Goal: Communication & Community: Answer question/provide support

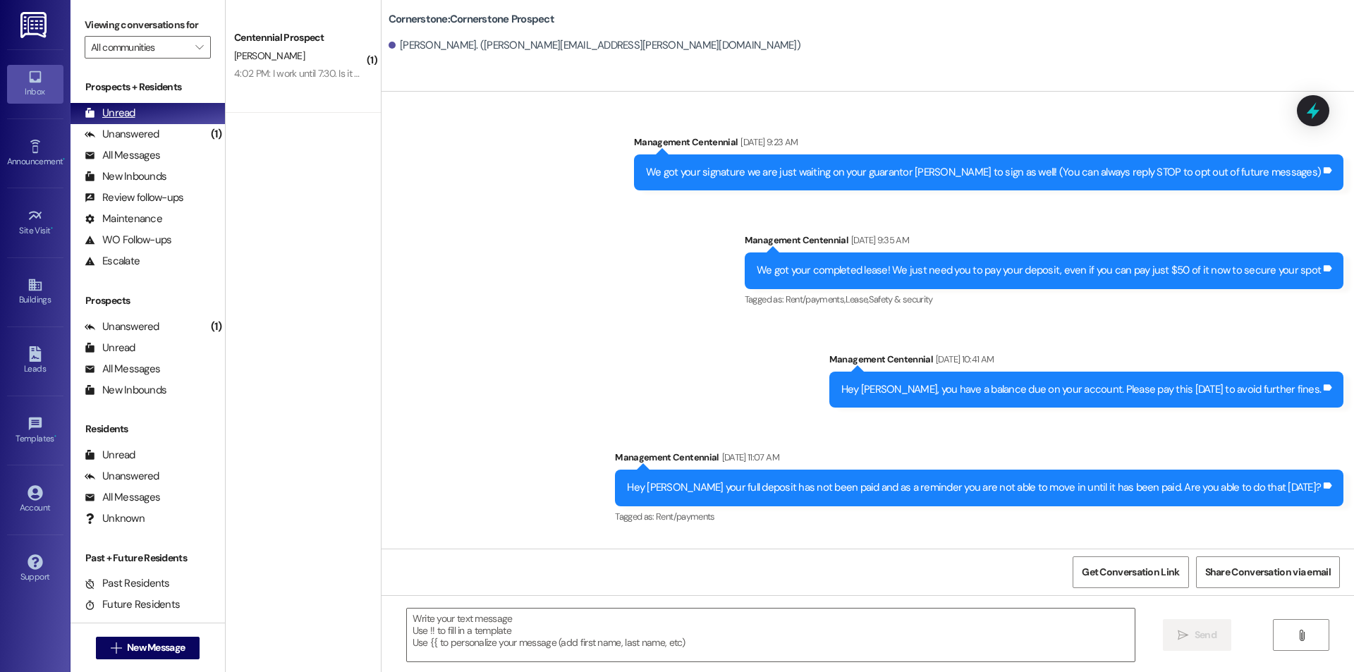
scroll to position [863, 0]
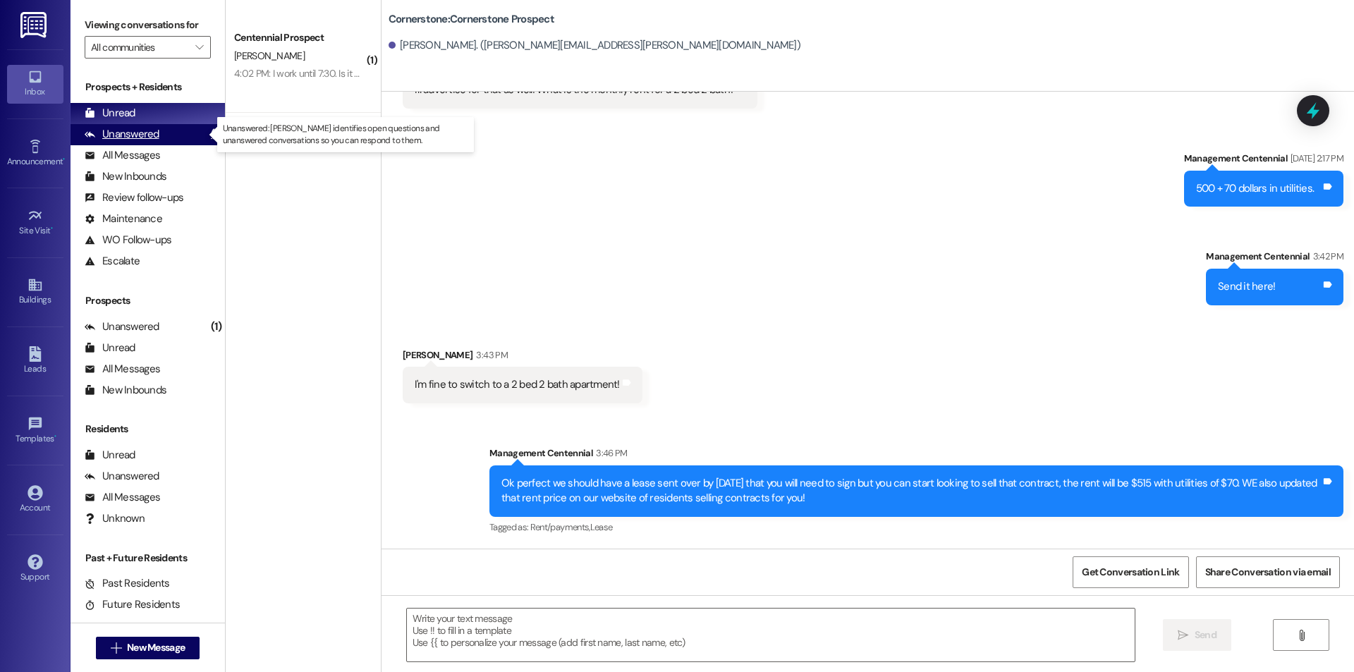
click at [142, 138] on div "Unanswered" at bounding box center [122, 134] width 75 height 15
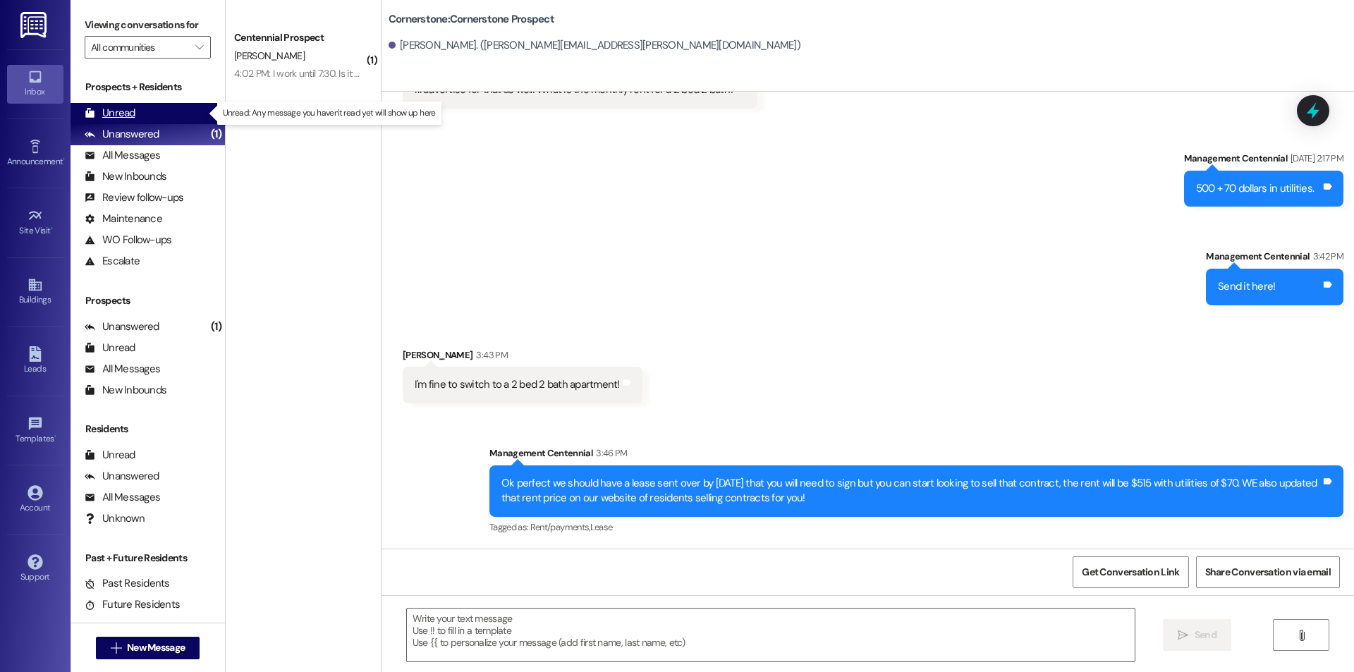
click at [146, 119] on div "Unread (0)" at bounding box center [148, 113] width 154 height 21
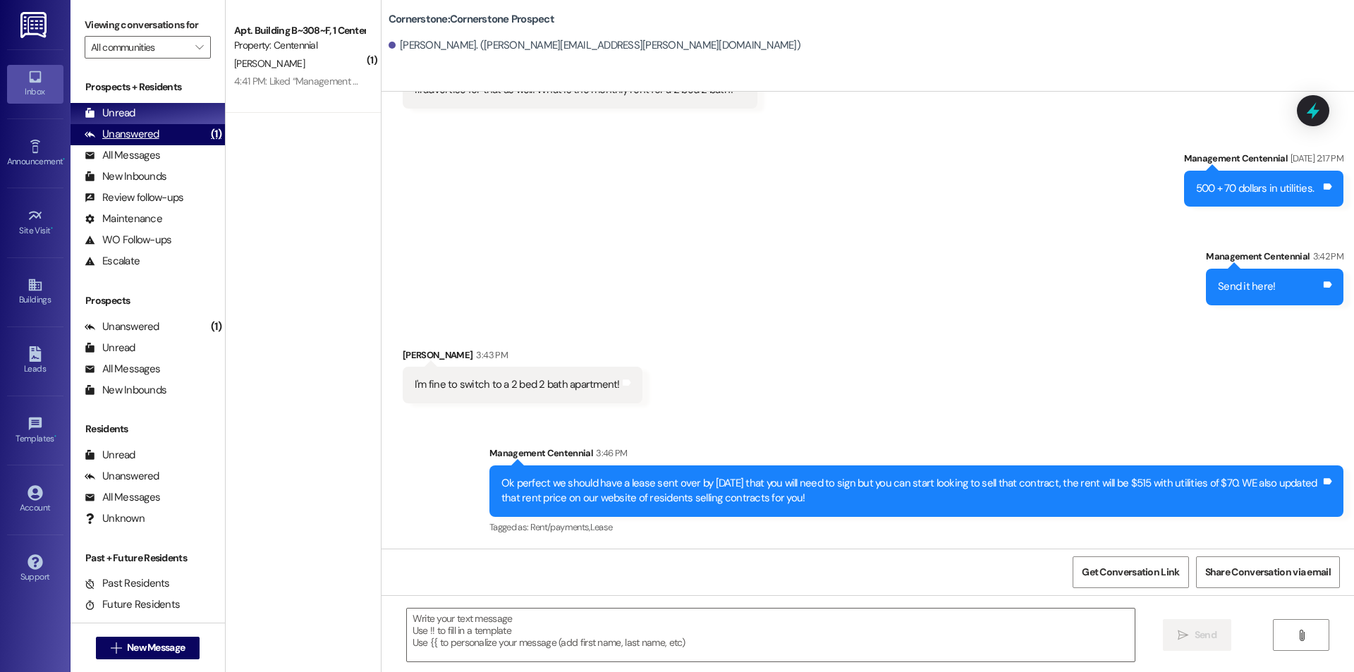
click at [145, 127] on div "Unanswered" at bounding box center [122, 134] width 75 height 15
click at [145, 116] on div "Unread (0)" at bounding box center [148, 113] width 154 height 21
click at [34, 367] on div "Leads" at bounding box center [35, 369] width 71 height 14
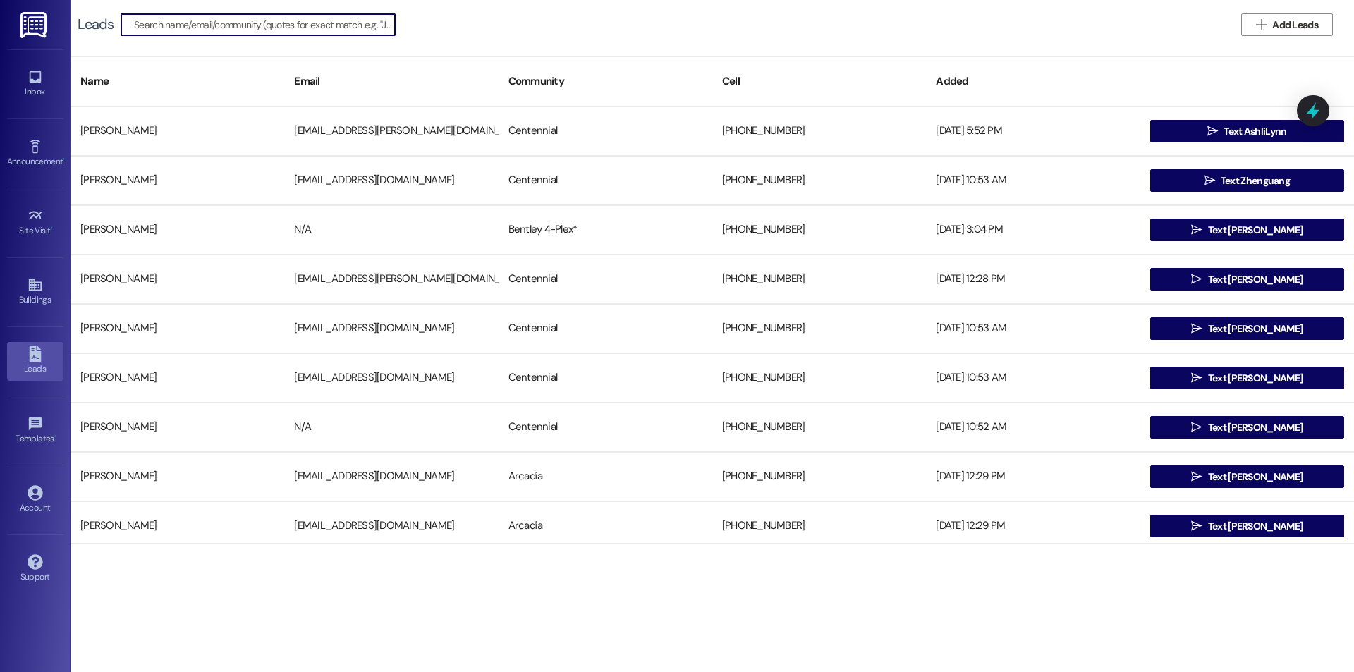
click at [215, 29] on input at bounding box center [264, 25] width 261 height 20
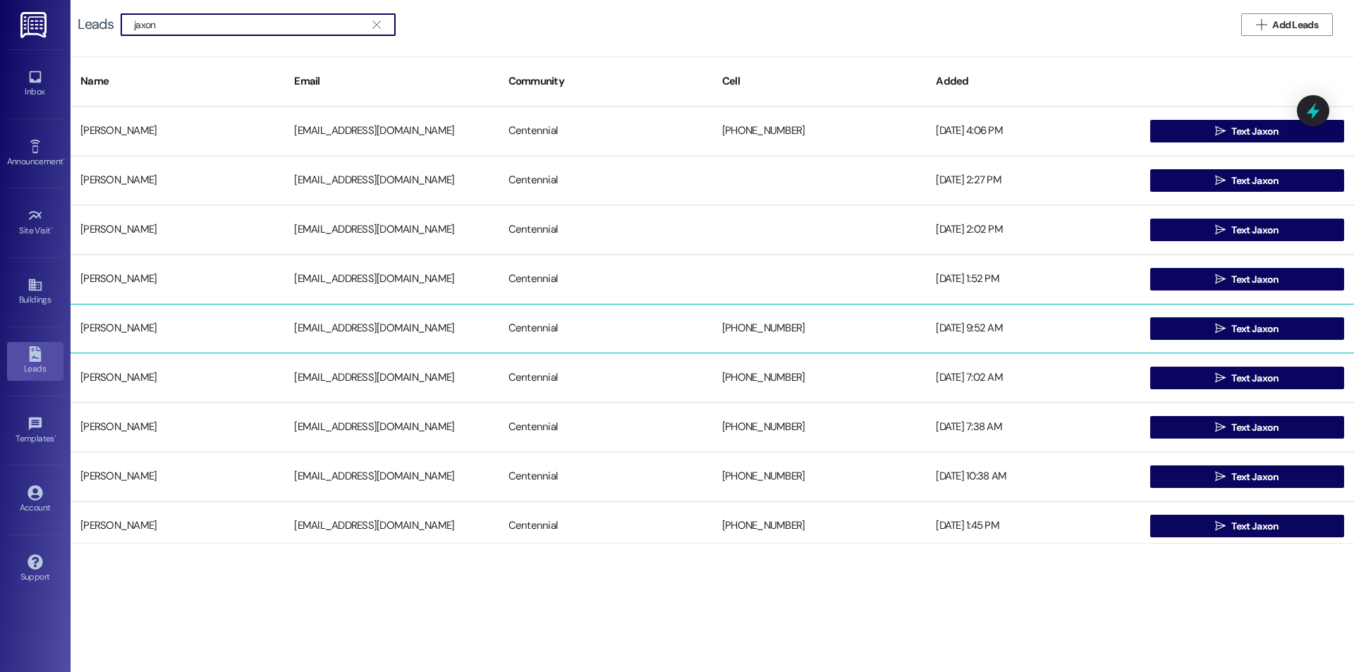
type input "jaxon"
click at [243, 332] on div "[PERSON_NAME]" at bounding box center [178, 329] width 214 height 28
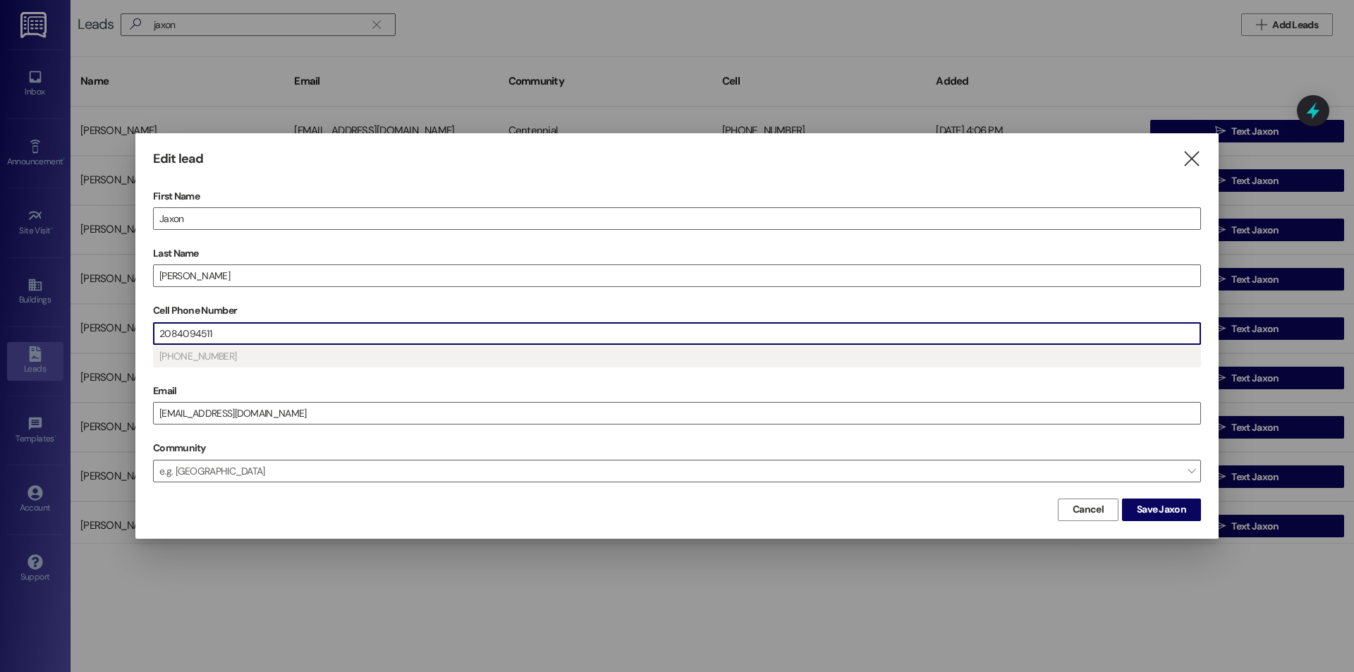
drag, startPoint x: 216, startPoint y: 336, endPoint x: 95, endPoint y: 331, distance: 121.4
click at [95, 331] on div "Edit lead  First Name [PERSON_NAME] Last Name [PERSON_NAME] Cell Phone Number …" at bounding box center [677, 336] width 1354 height 672
type input "(925) 8__-____"
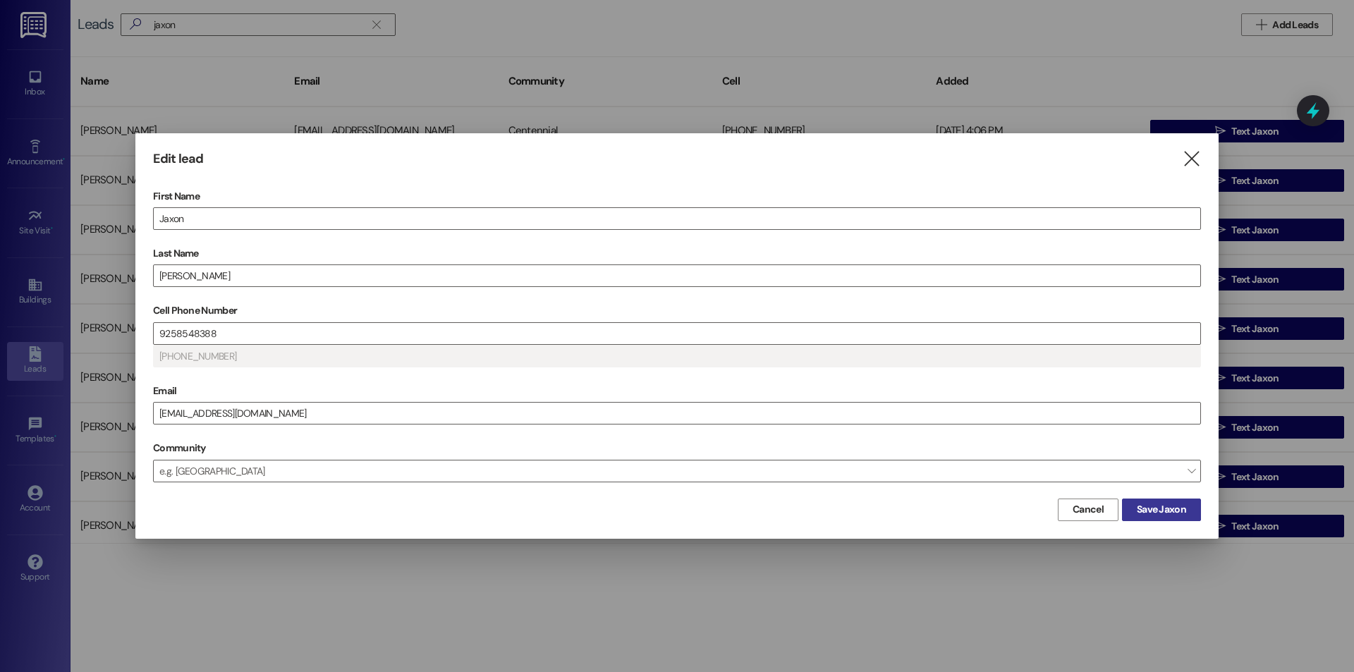
click at [1152, 514] on span "Save Jaxon" at bounding box center [1161, 509] width 49 height 15
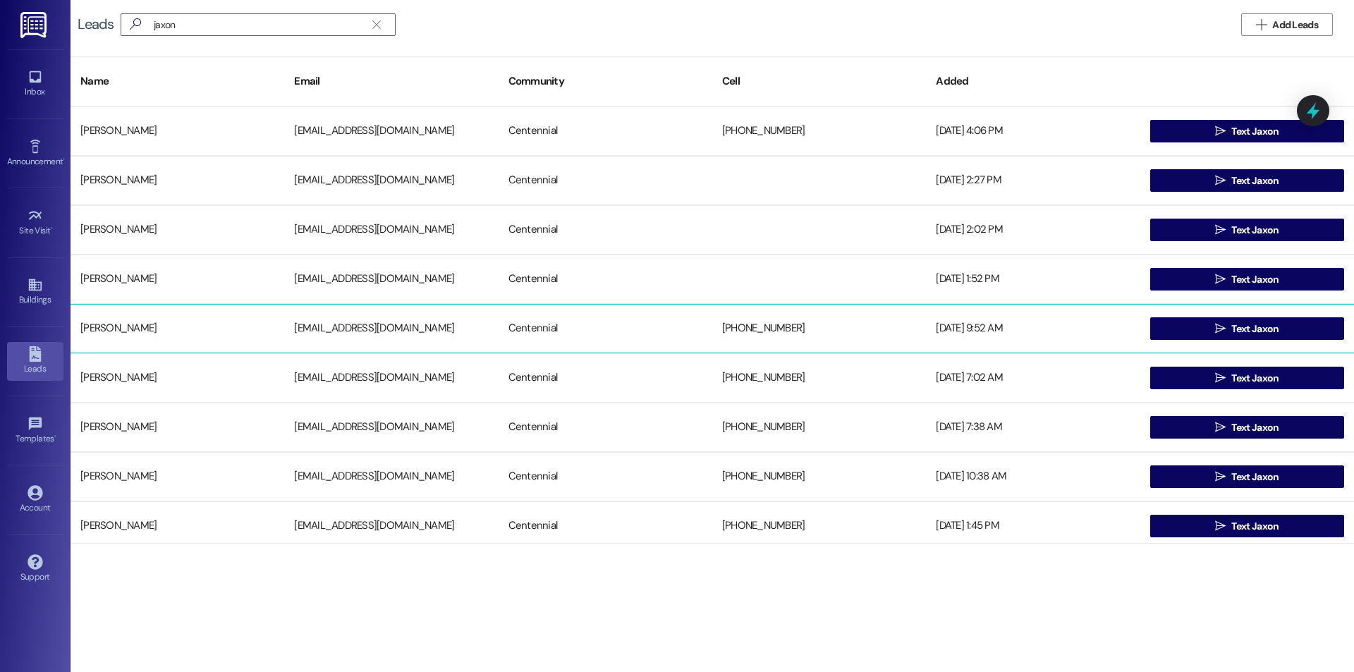
click at [762, 327] on div "[PHONE_NUMBER]" at bounding box center [819, 329] width 214 height 28
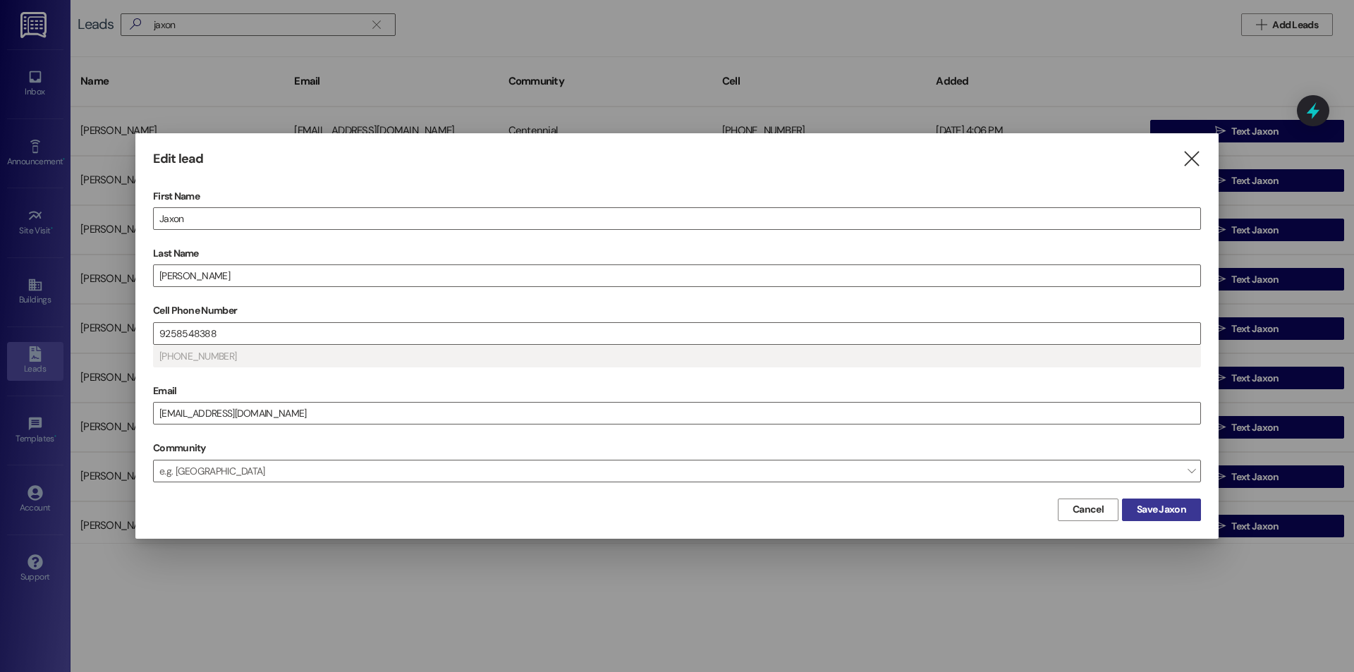
click at [1172, 502] on button "Save Jaxon" at bounding box center [1161, 510] width 79 height 23
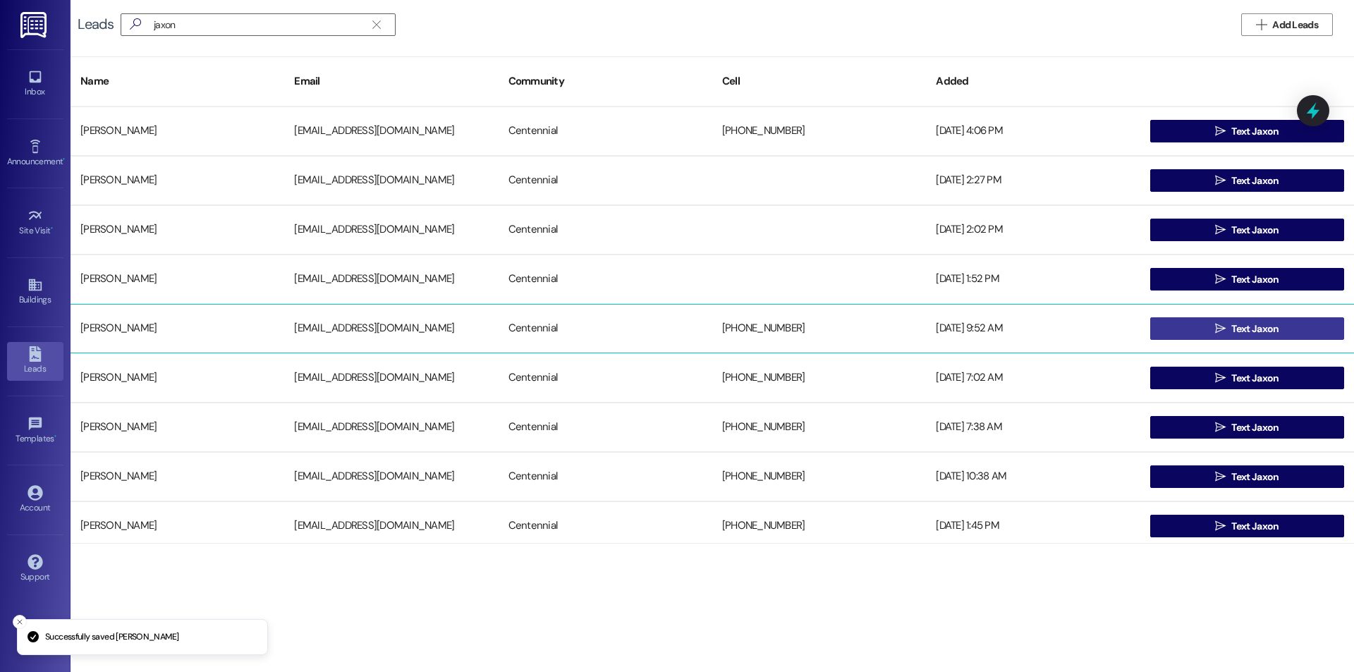
click at [1191, 331] on button " Text Jaxon" at bounding box center [1248, 328] width 194 height 23
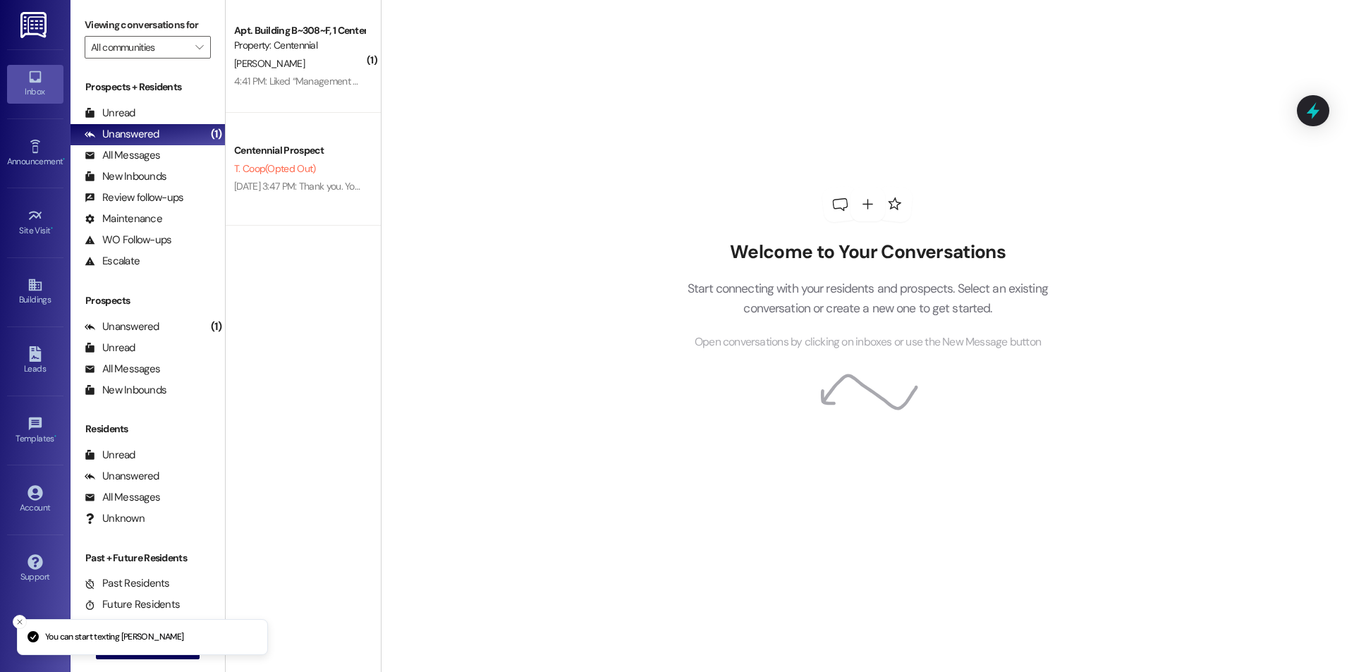
click at [142, 653] on li "You can start texting [PERSON_NAME]" at bounding box center [142, 637] width 251 height 37
click at [21, 620] on line "Close toast" at bounding box center [20, 622] width 4 height 4
click at [127, 655] on li "Loading your prospect conversation" at bounding box center [142, 673] width 251 height 37
click at [162, 655] on li "Loading your prospect conversation" at bounding box center [142, 673] width 251 height 37
click at [288, 593] on div "( 1 ) Apt. Building B~308~F, 1 Centennial Property: Centennial [PERSON_NAME] 4:…" at bounding box center [303, 336] width 155 height 672
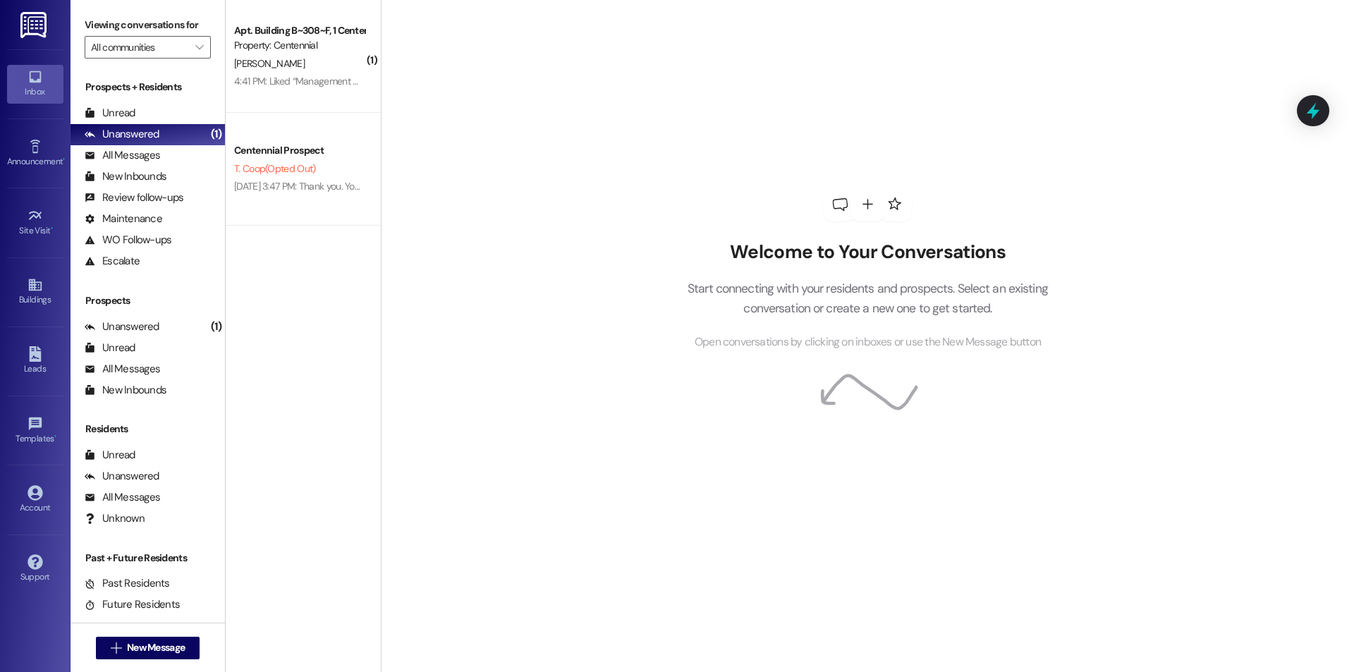
click at [135, 655] on li "Loading your prospect conversation" at bounding box center [142, 673] width 251 height 37
click at [159, 655] on li "Loading your prospect conversation" at bounding box center [142, 673] width 251 height 37
click at [114, 638] on button " New Message" at bounding box center [148, 648] width 104 height 23
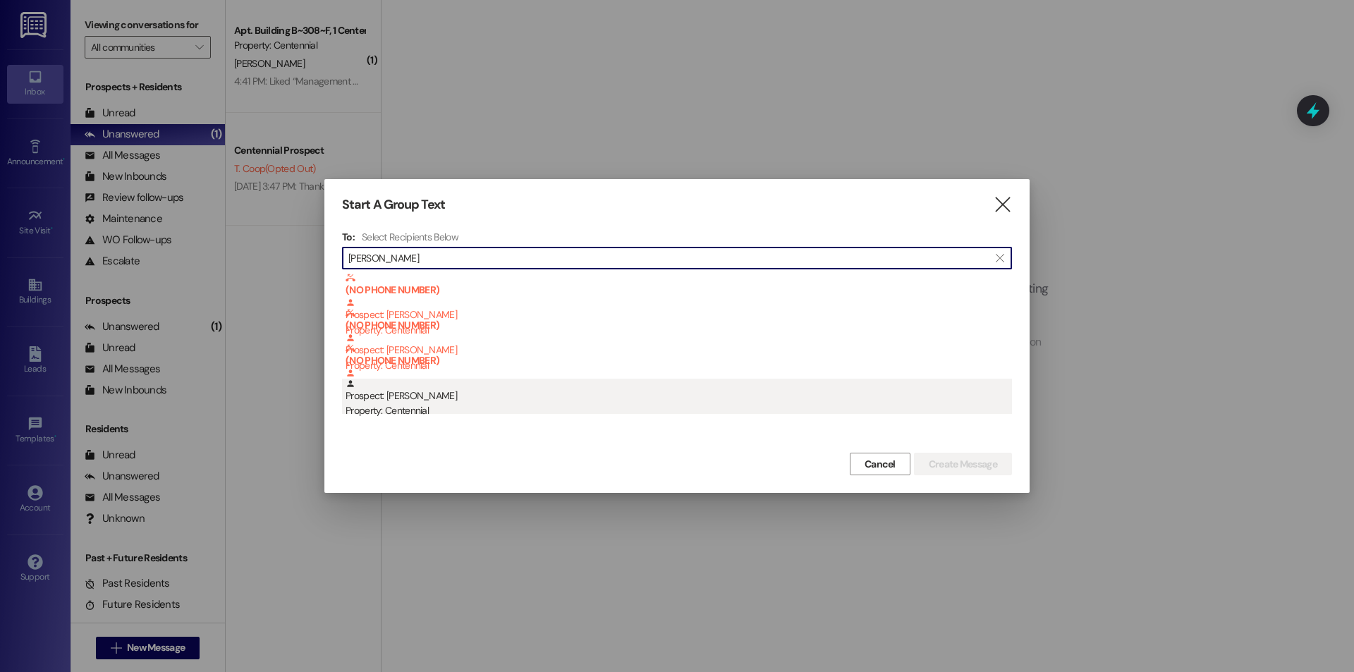
type input "[PERSON_NAME]"
click at [425, 406] on div "Property: Centennial" at bounding box center [679, 411] width 667 height 15
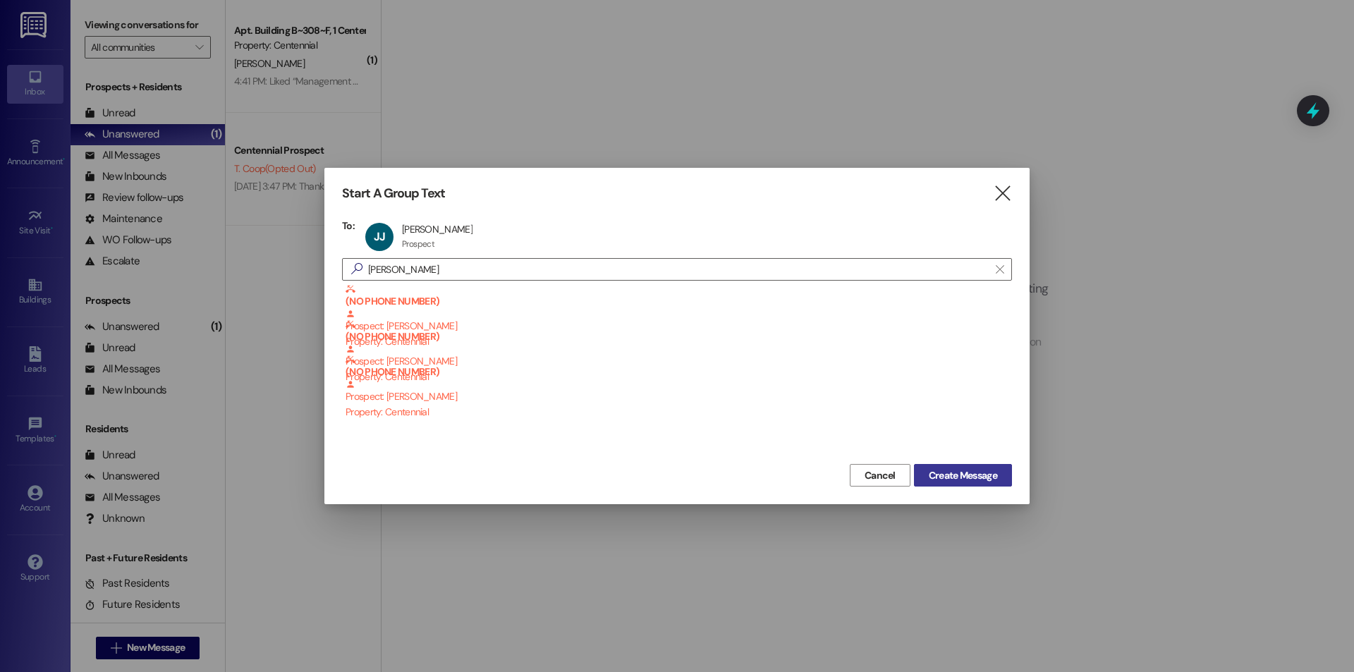
click at [957, 471] on span "Create Message" at bounding box center [963, 475] width 68 height 15
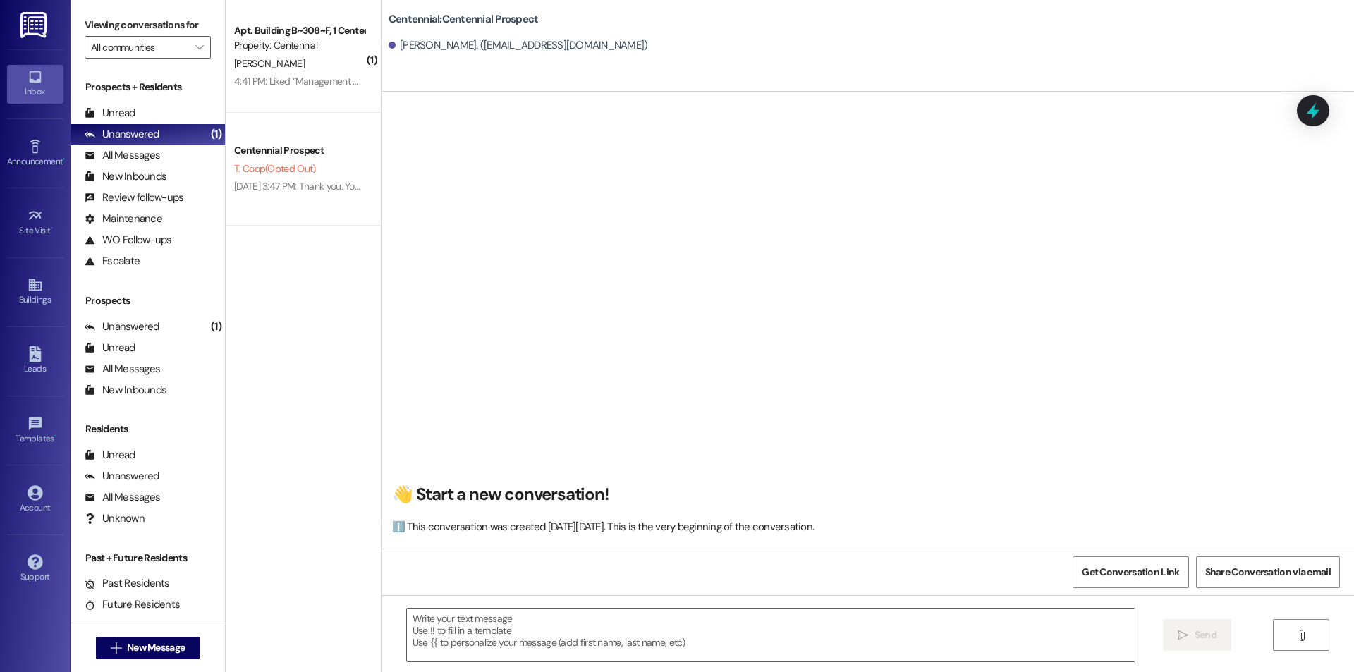
scroll to position [1, 0]
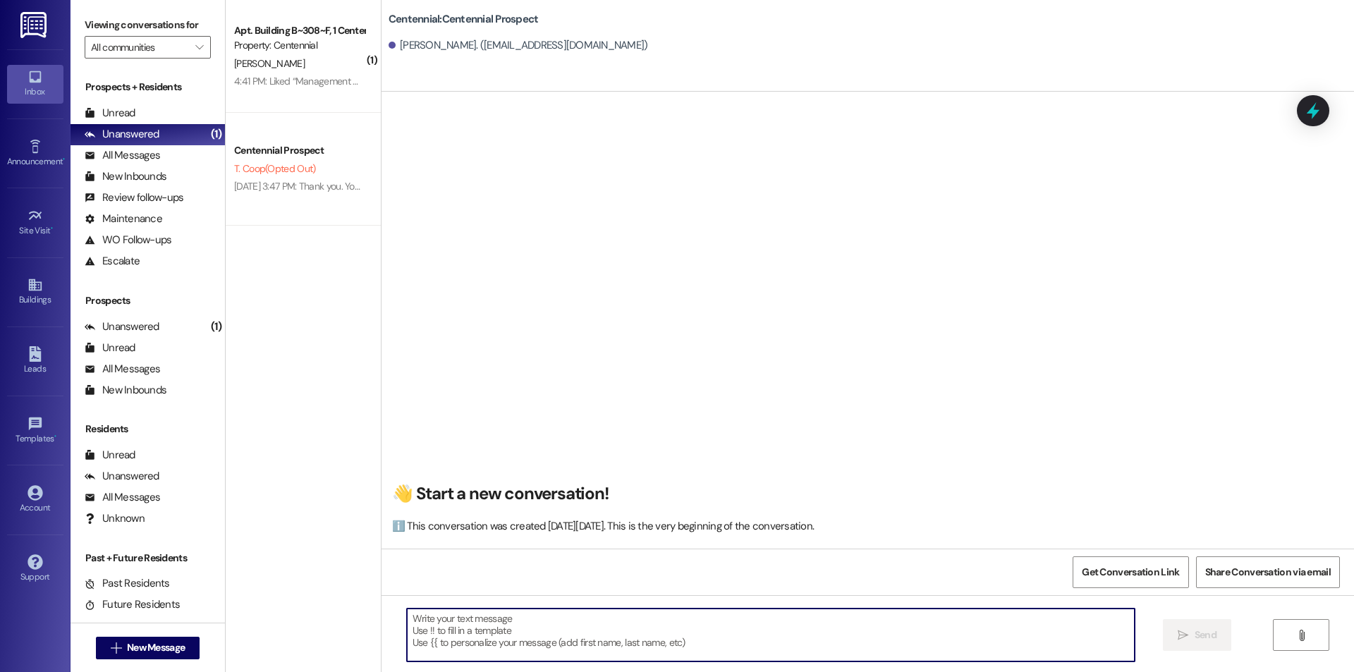
click at [562, 633] on textarea at bounding box center [771, 635] width 728 height 53
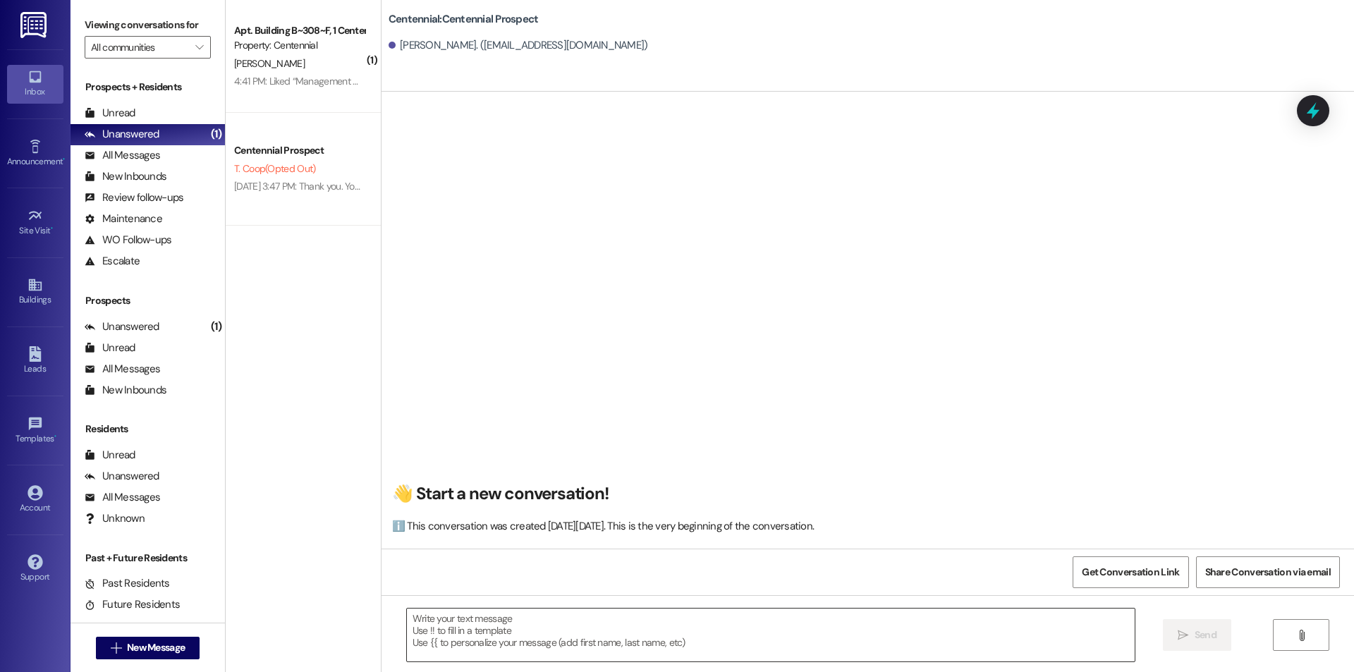
click at [473, 653] on textarea at bounding box center [771, 635] width 728 height 53
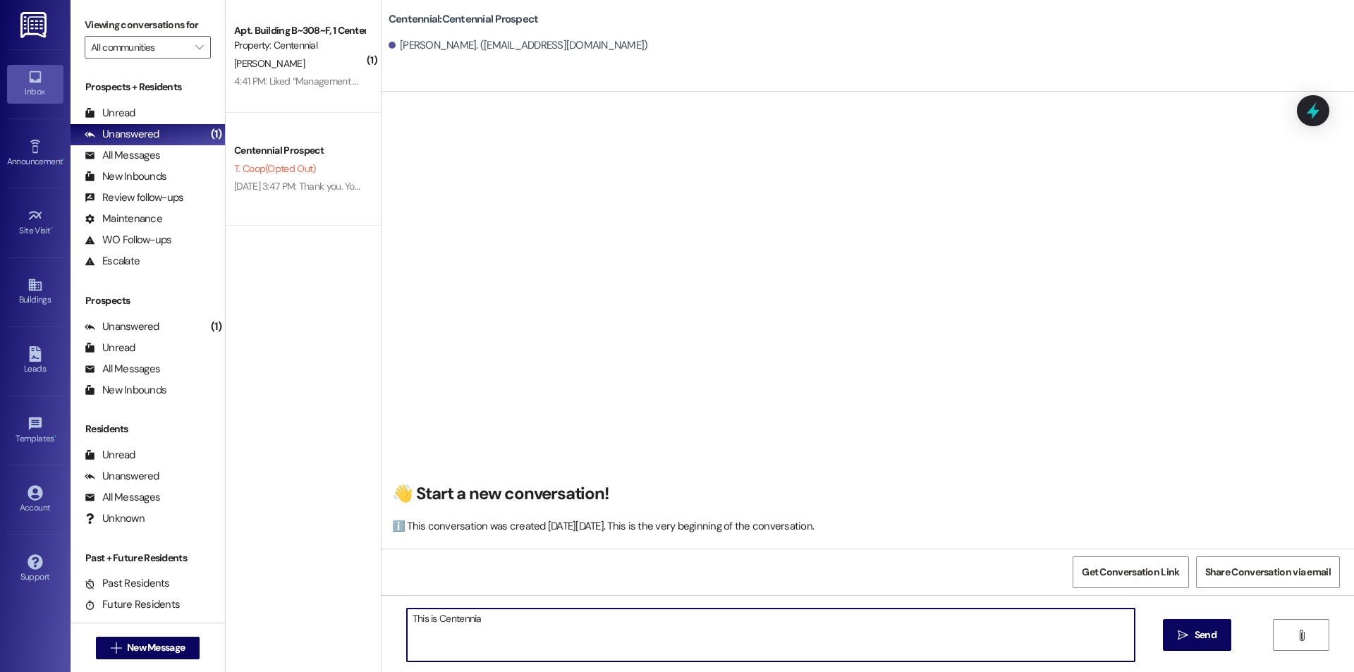
type textarea "This is Centennial"
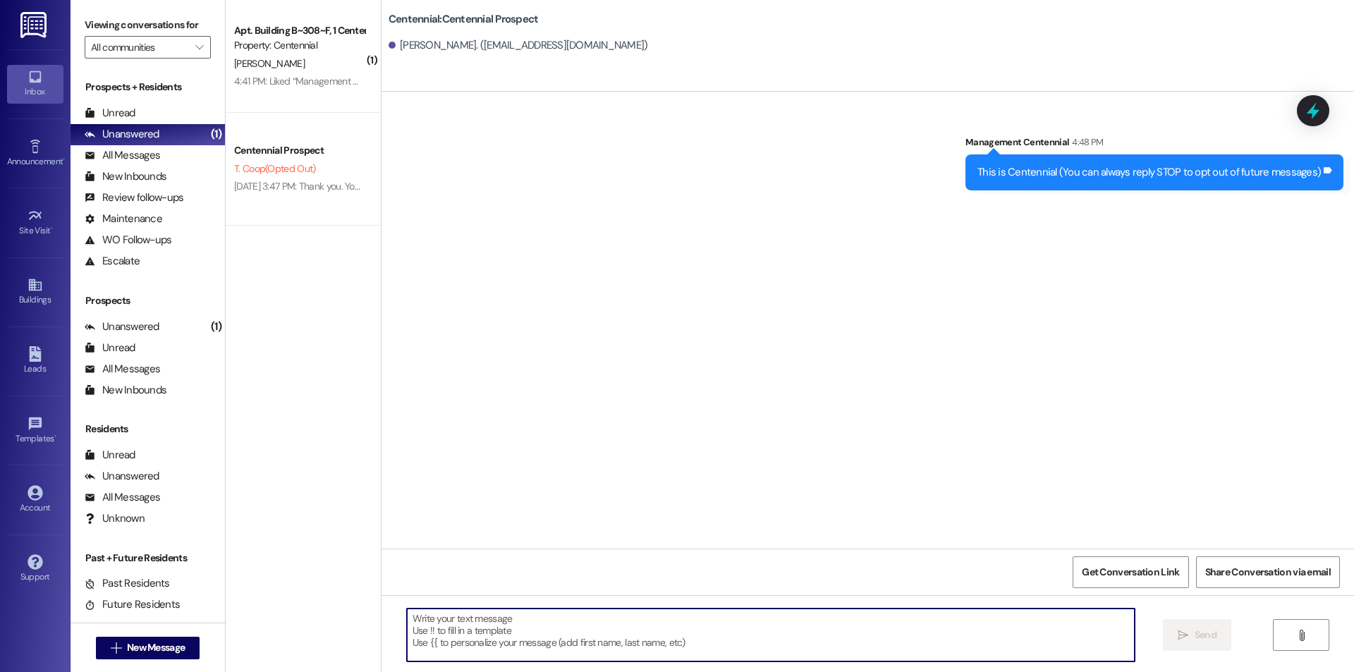
scroll to position [0, 0]
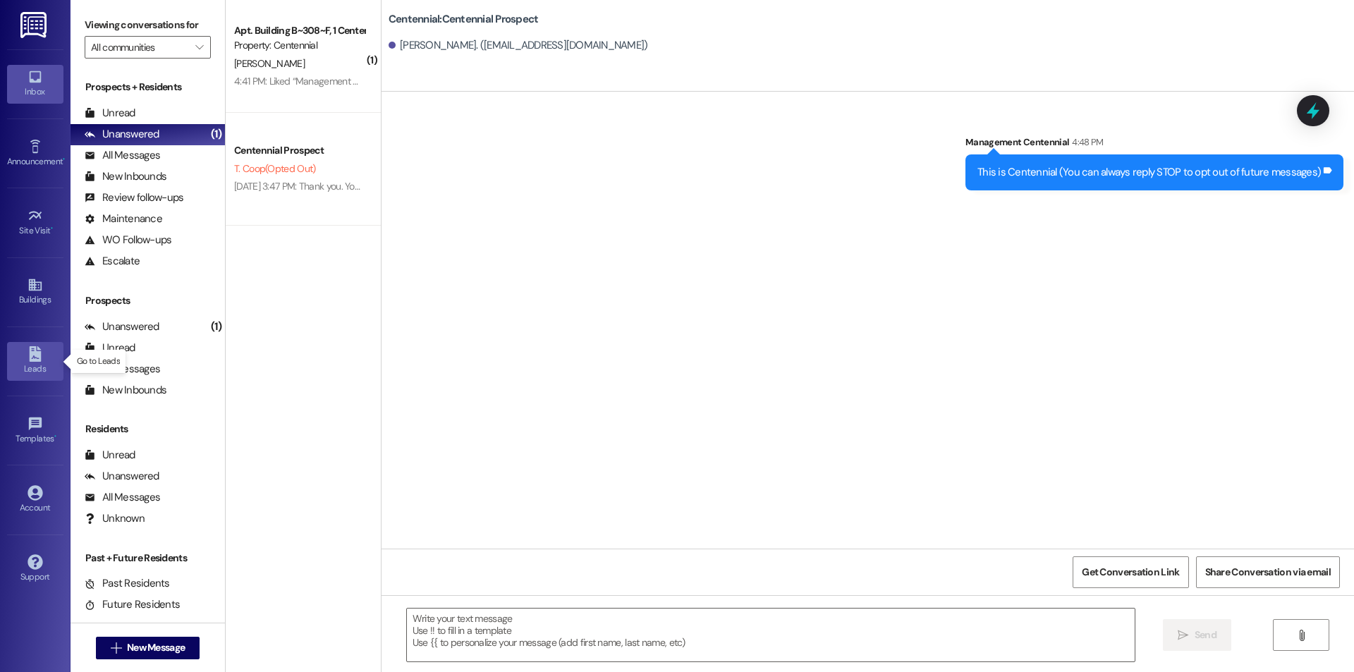
click at [53, 363] on div "Leads" at bounding box center [35, 369] width 71 height 14
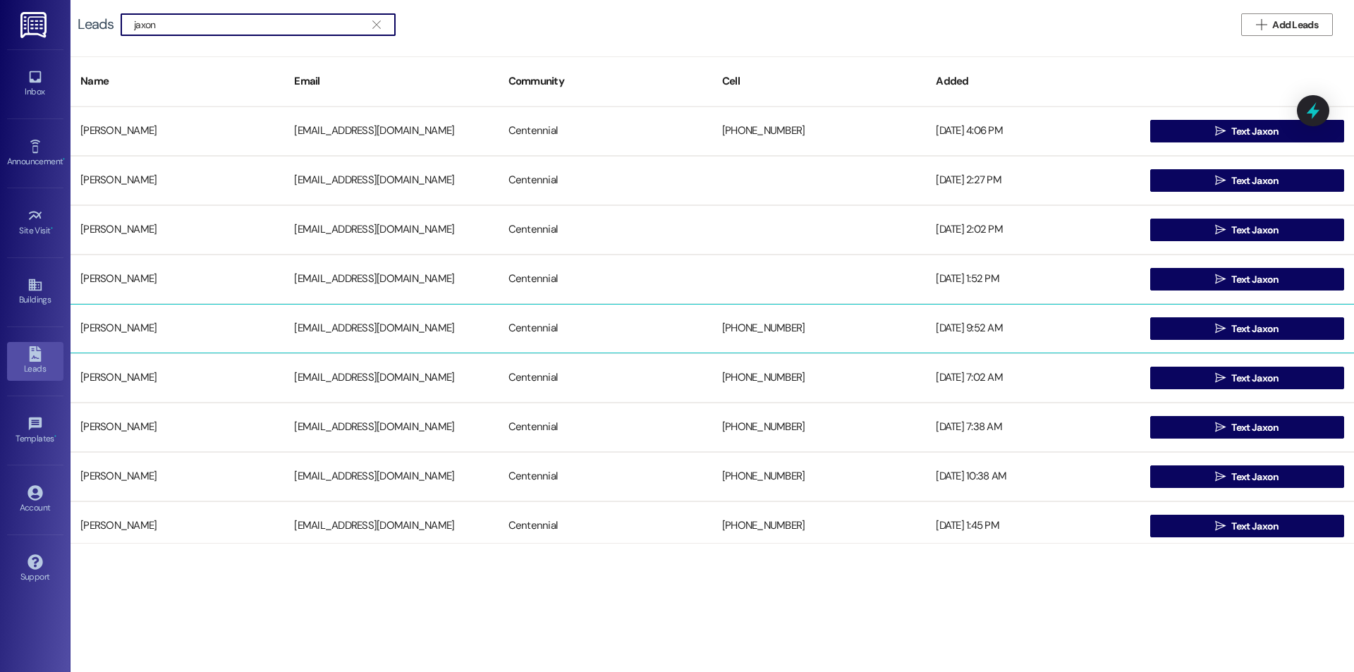
type input "jaxon"
click at [194, 329] on div "[PERSON_NAME]" at bounding box center [178, 329] width 214 height 28
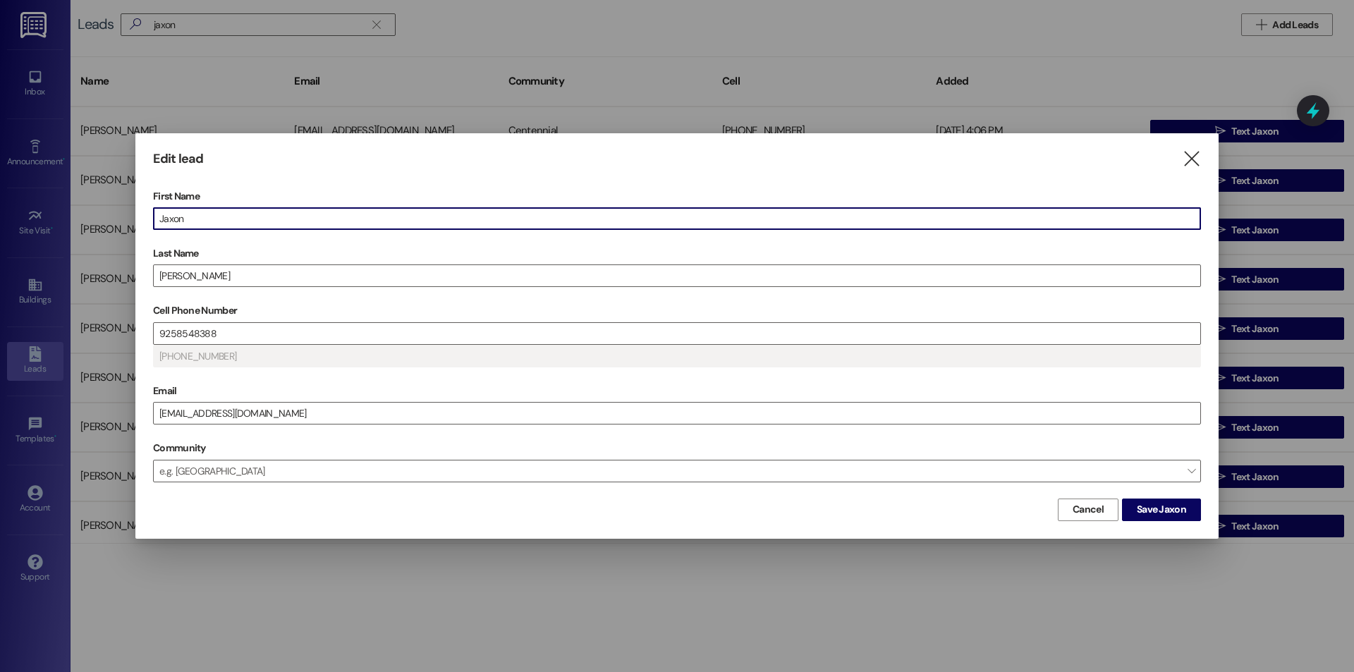
drag, startPoint x: 84, startPoint y: 403, endPoint x: 47, endPoint y: 404, distance: 36.7
click at [48, 403] on div "Edit lead  First Name [PERSON_NAME] Last Name [PERSON_NAME] Cell Phone Number …" at bounding box center [677, 336] width 1354 height 672
click at [256, 399] on label "Email" at bounding box center [677, 391] width 1048 height 22
click at [256, 403] on input "[EMAIL_ADDRESS][DOMAIN_NAME]" at bounding box center [677, 413] width 1047 height 21
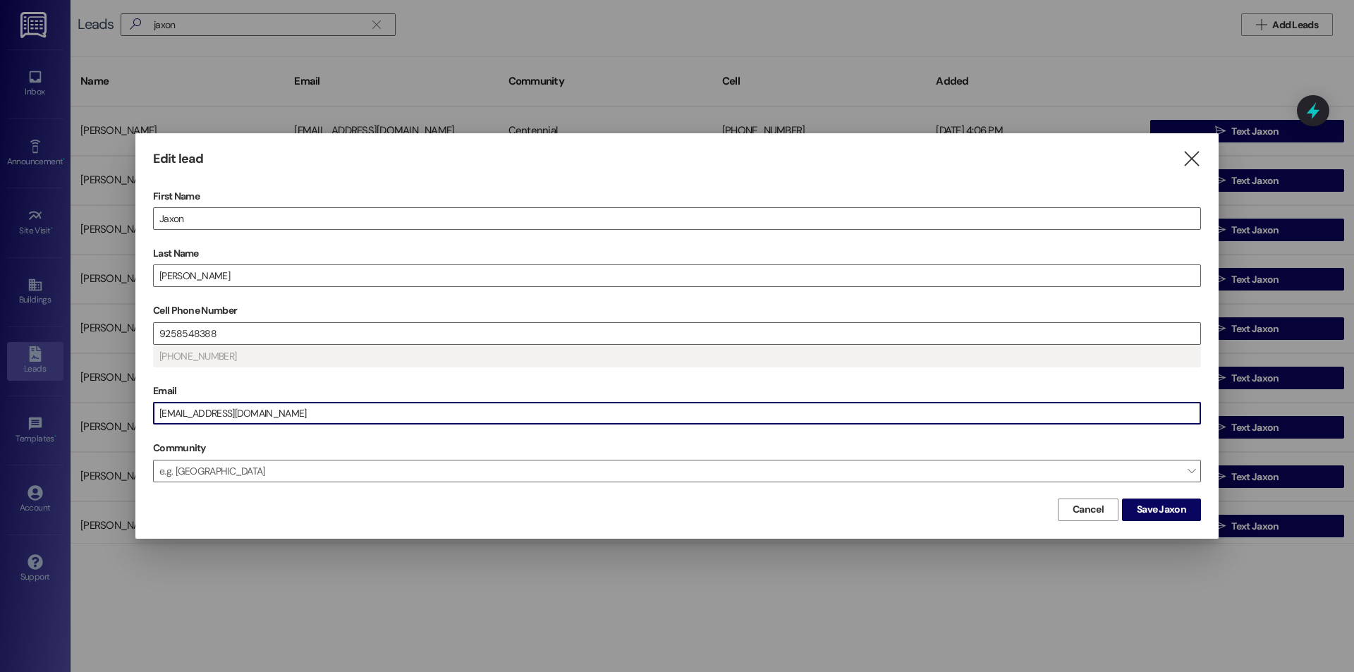
drag, startPoint x: 279, startPoint y: 413, endPoint x: 149, endPoint y: 413, distance: 129.8
click at [149, 413] on div "Edit lead  First Name [PERSON_NAME] Last Name [PERSON_NAME] Cell Phone Number …" at bounding box center [677, 335] width 1084 height 405
click at [1188, 509] on span "Save Jaxon" at bounding box center [1161, 509] width 55 height 15
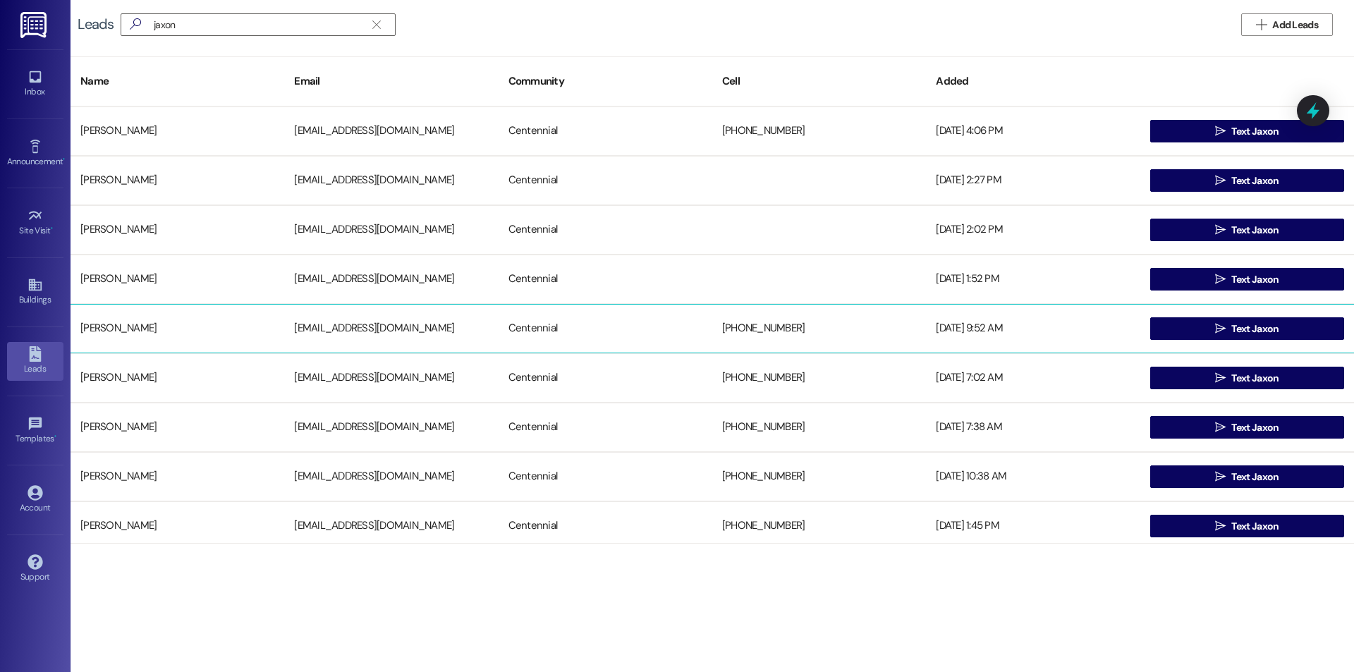
click at [387, 337] on div "[EMAIL_ADDRESS][DOMAIN_NAME]" at bounding box center [391, 329] width 214 height 28
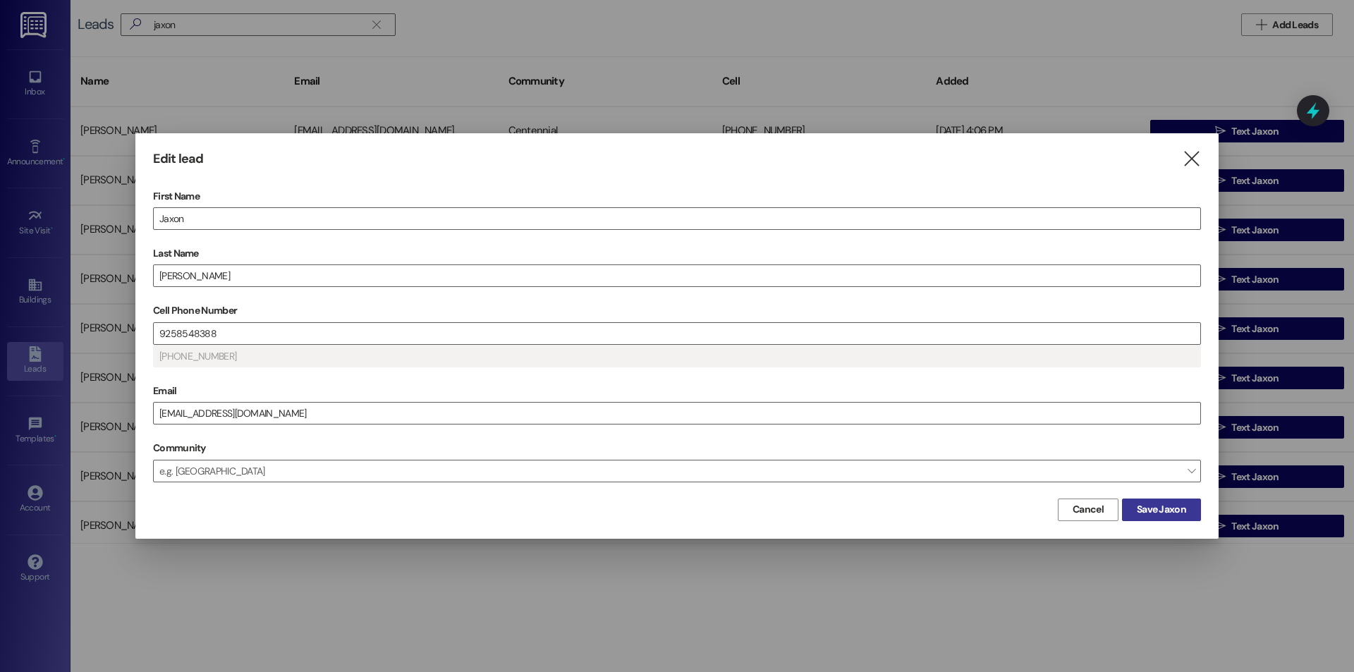
click at [1151, 515] on span "Save Jaxon" at bounding box center [1161, 509] width 49 height 15
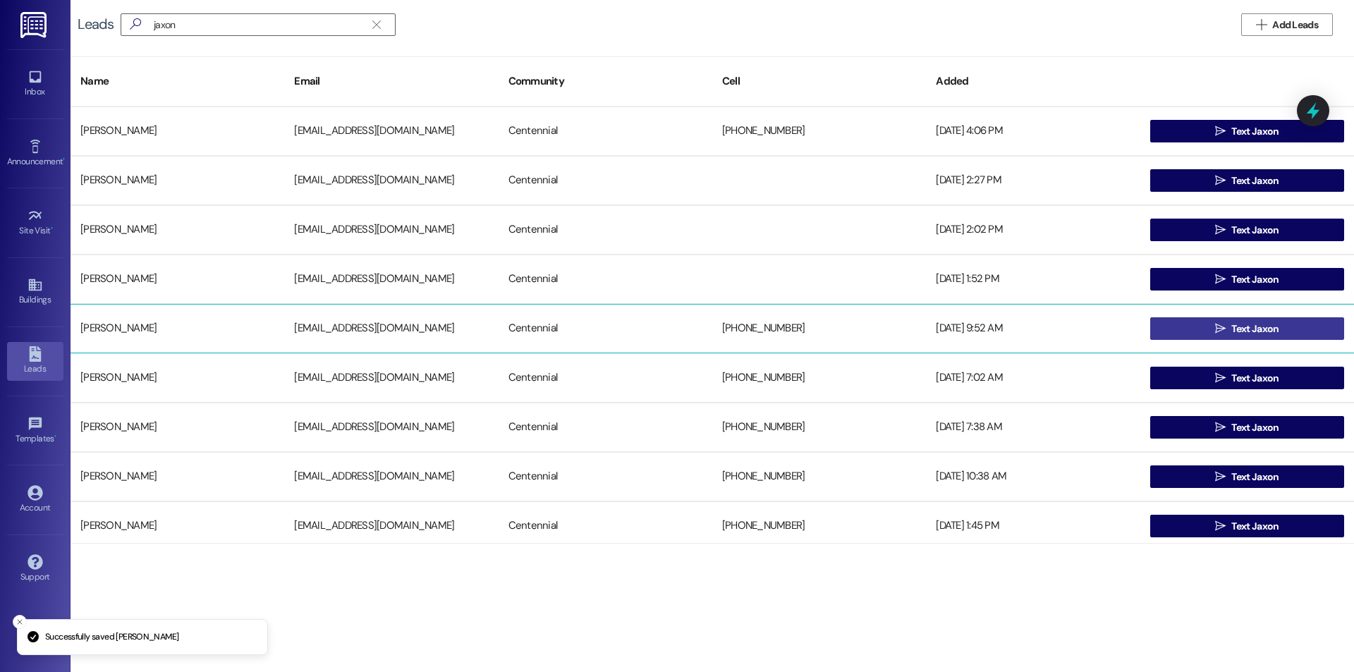
click at [1215, 338] on span " Text Jaxon" at bounding box center [1247, 328] width 69 height 21
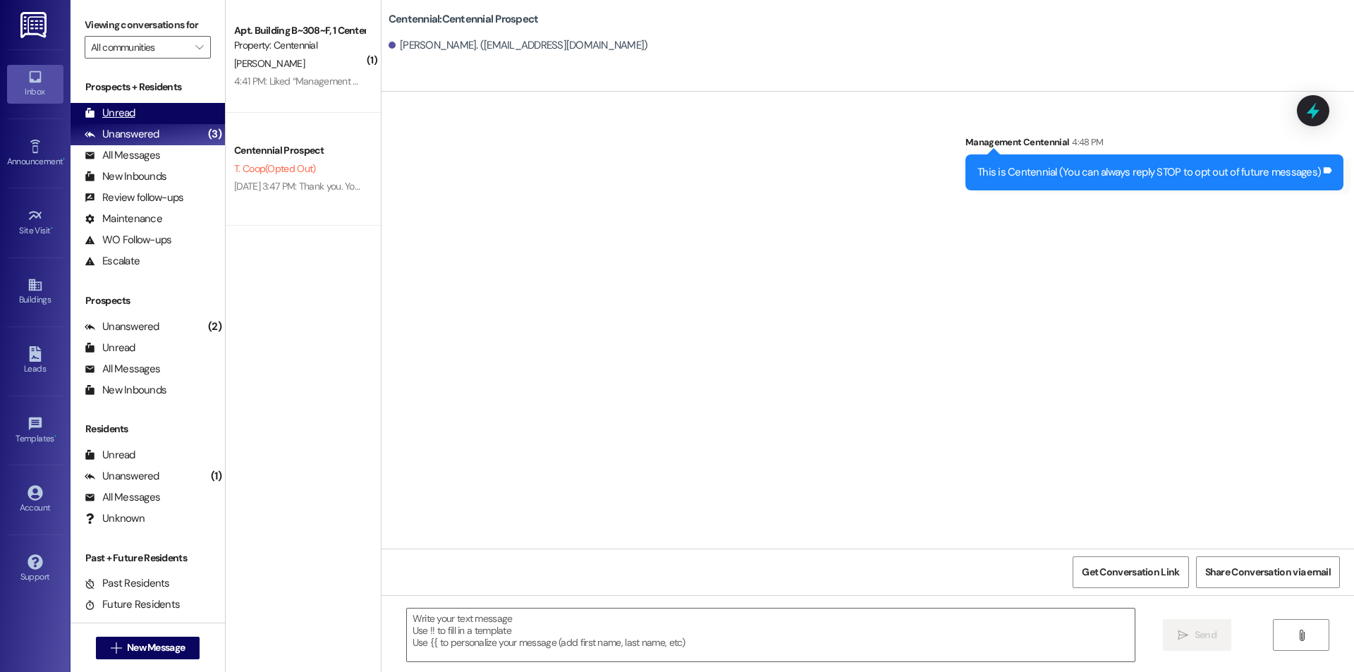
click at [122, 108] on div "Unread" at bounding box center [110, 113] width 51 height 15
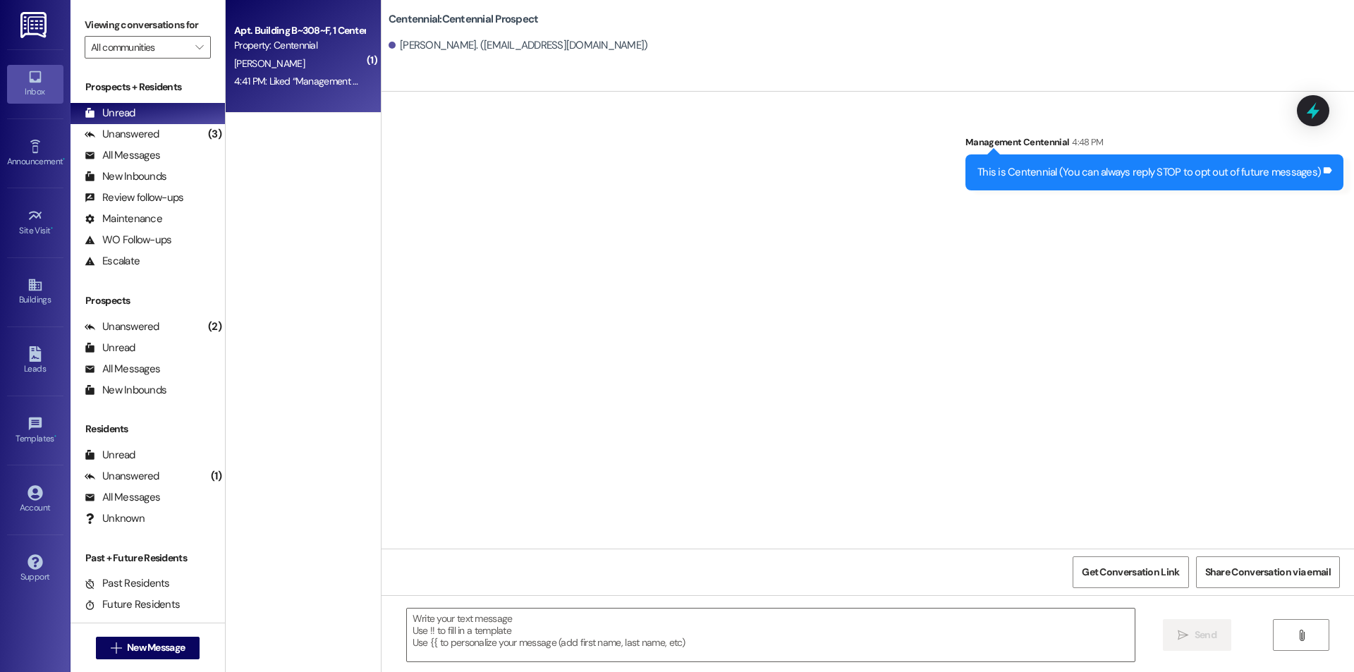
click at [324, 71] on div "[PERSON_NAME]" at bounding box center [299, 64] width 133 height 18
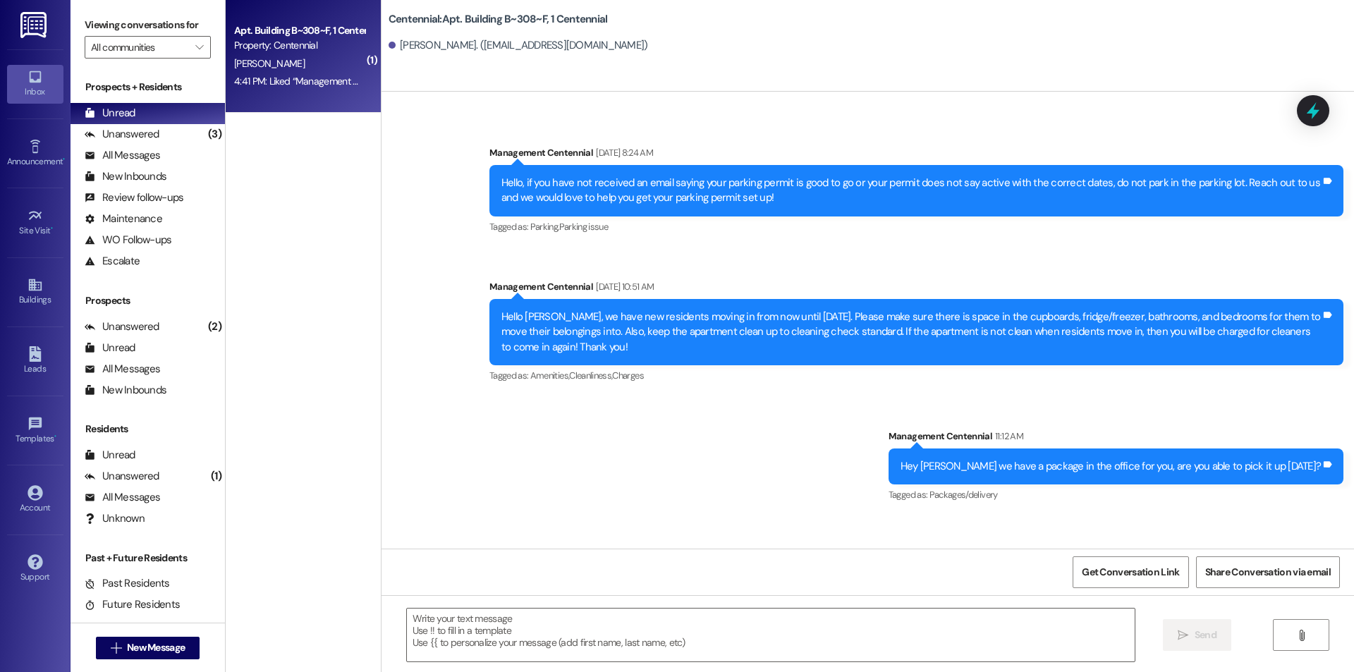
scroll to position [28625, 0]
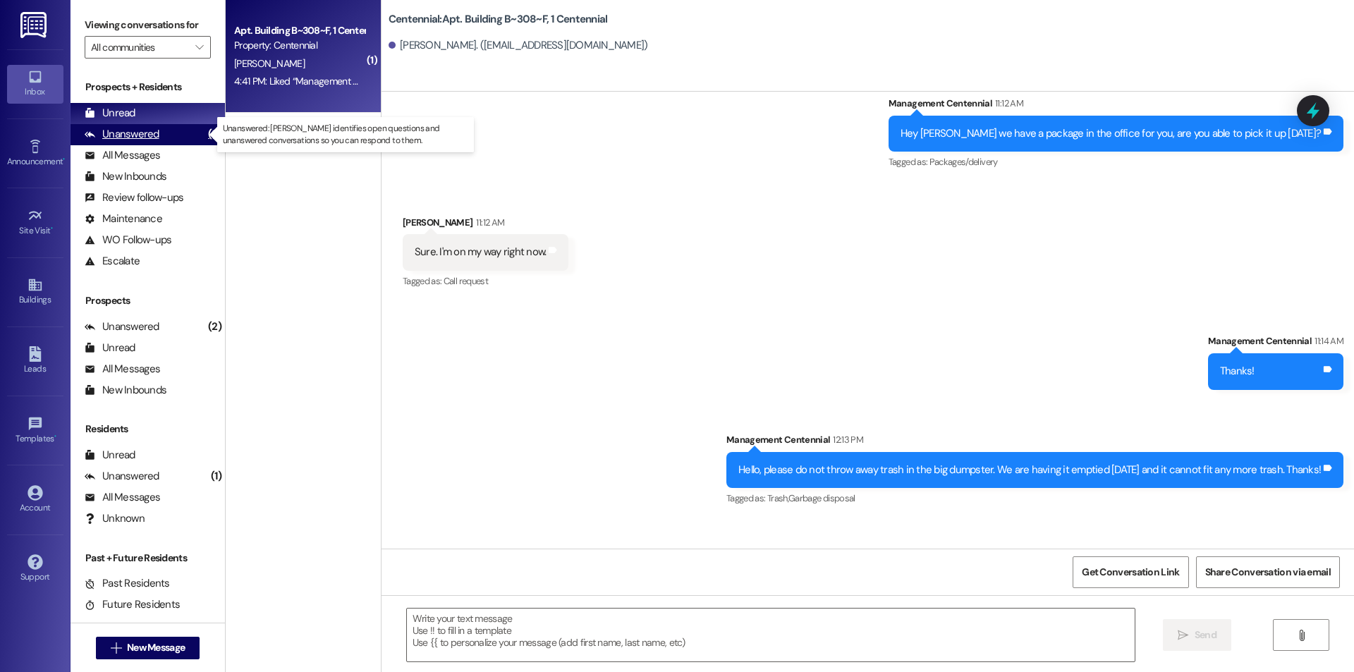
click at [177, 128] on div "Unanswered (3)" at bounding box center [148, 134] width 154 height 21
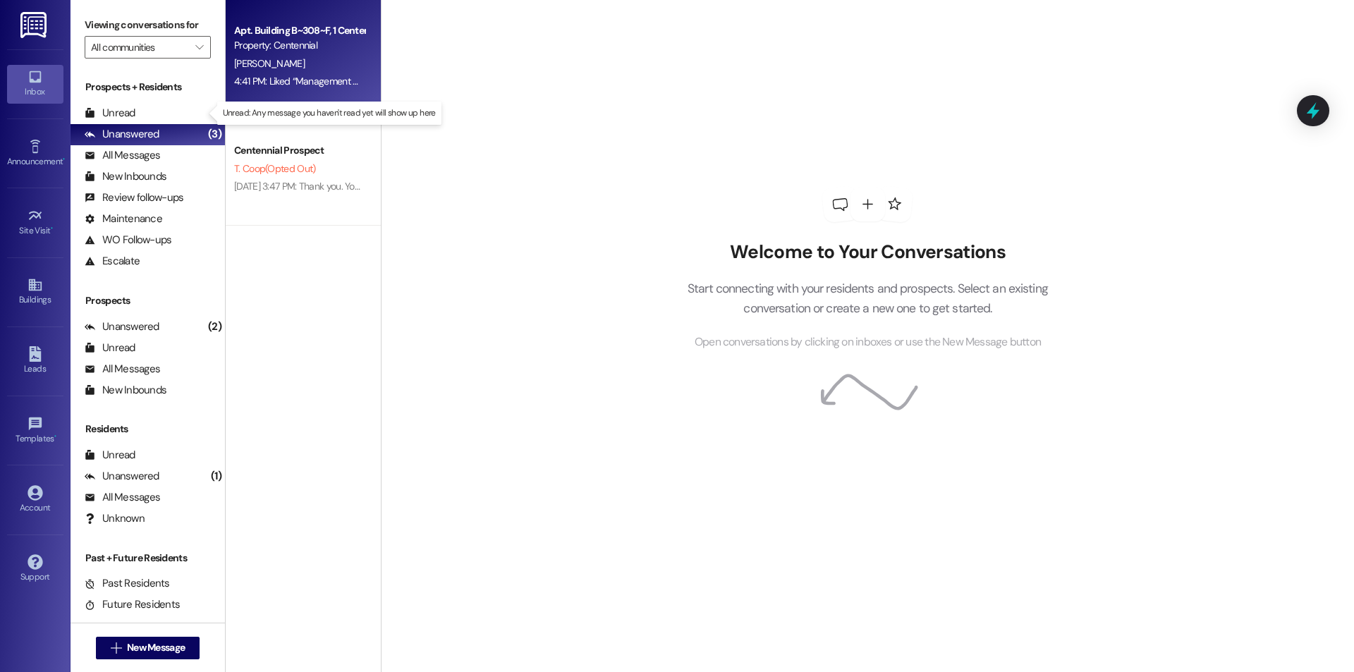
click at [299, 84] on div "4:41 PM: Liked “Management Centennial (Centennial): Hello, please do not throw …" at bounding box center [613, 81] width 759 height 13
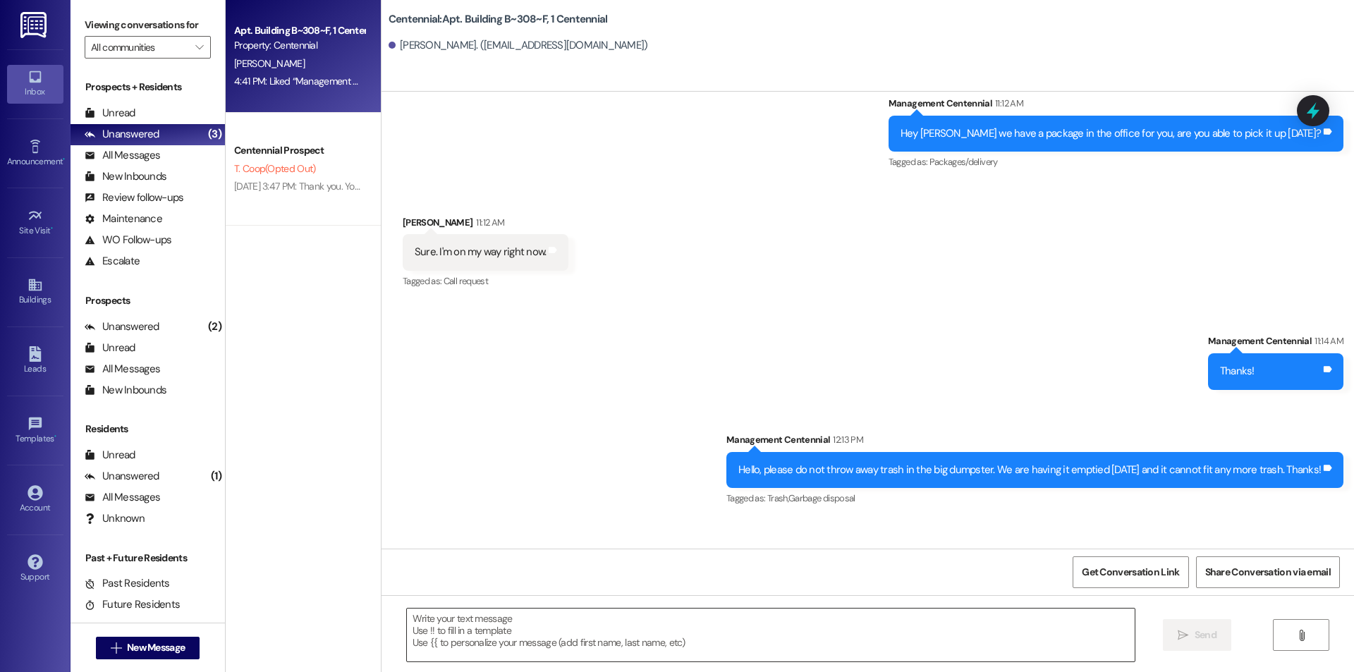
click at [672, 636] on textarea at bounding box center [771, 635] width 728 height 53
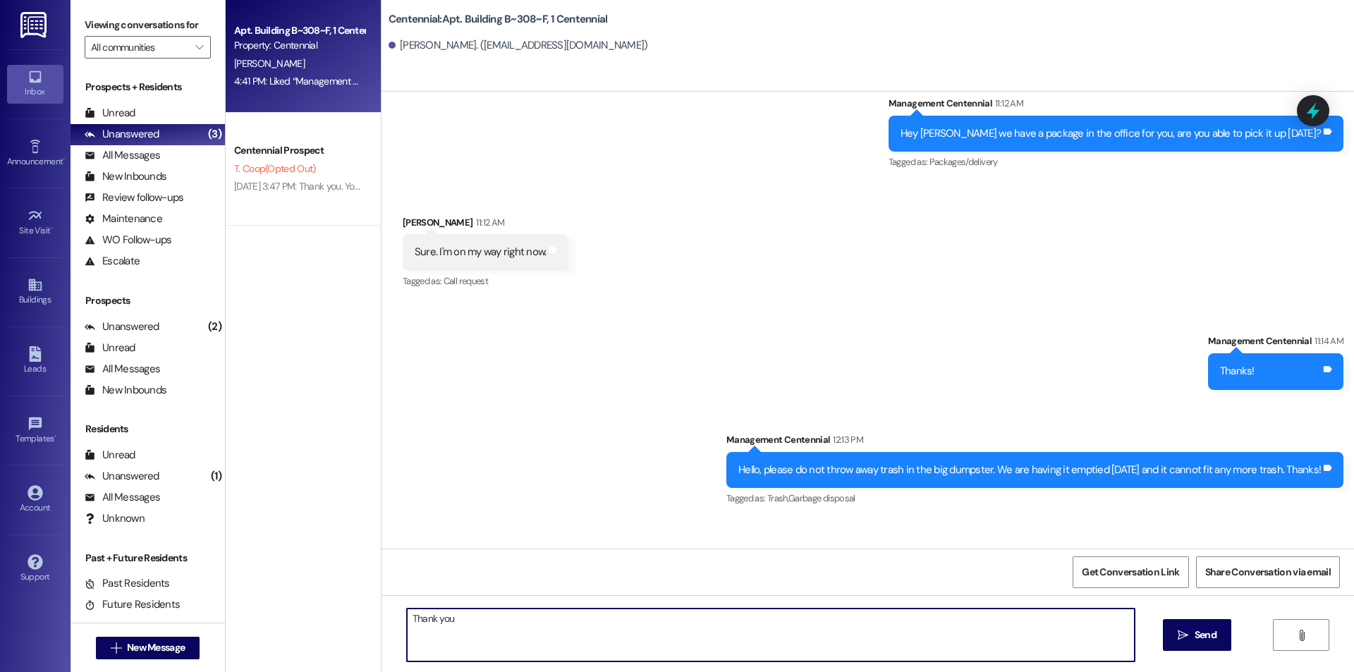
type textarea "Thank you!"
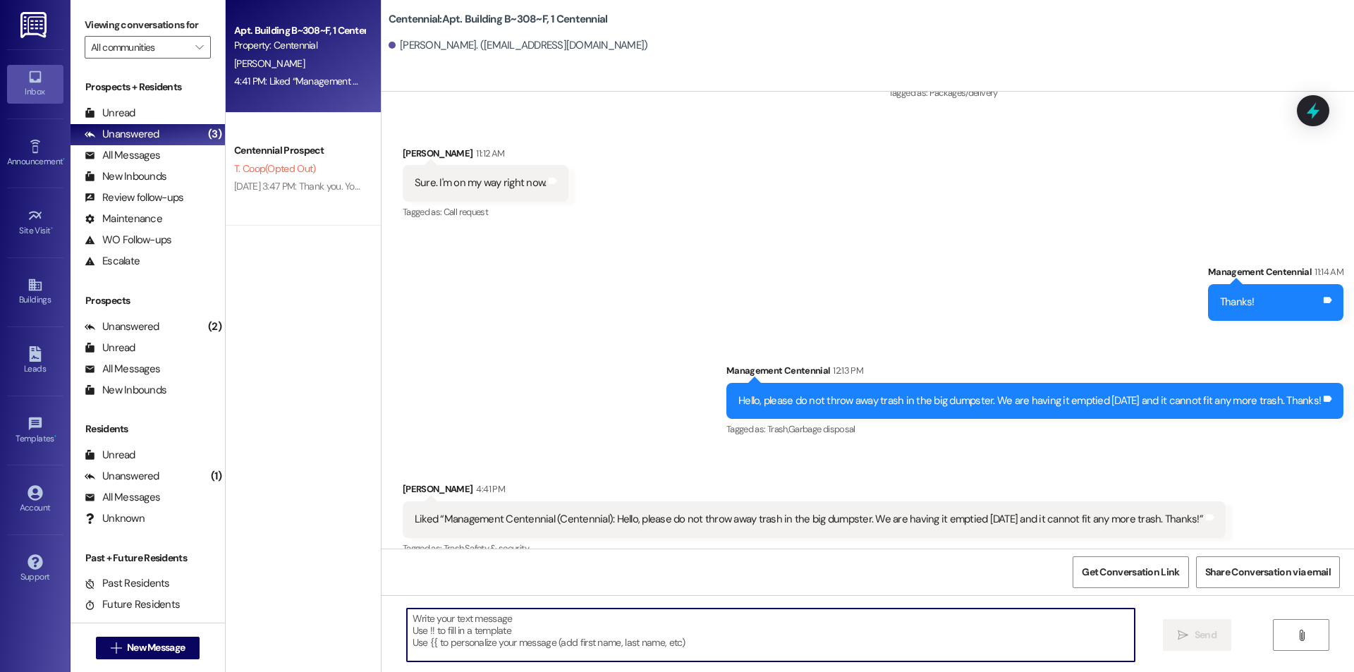
scroll to position [28723, 0]
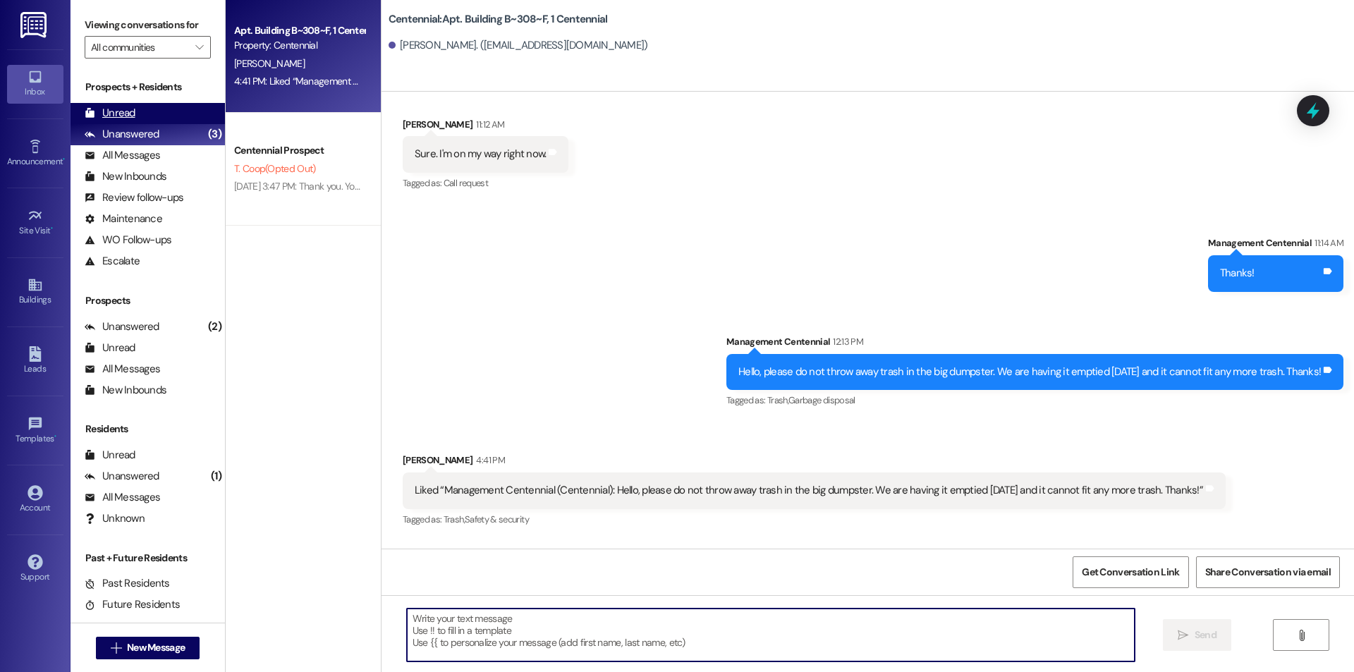
click at [152, 110] on div "Unread (0)" at bounding box center [148, 113] width 154 height 21
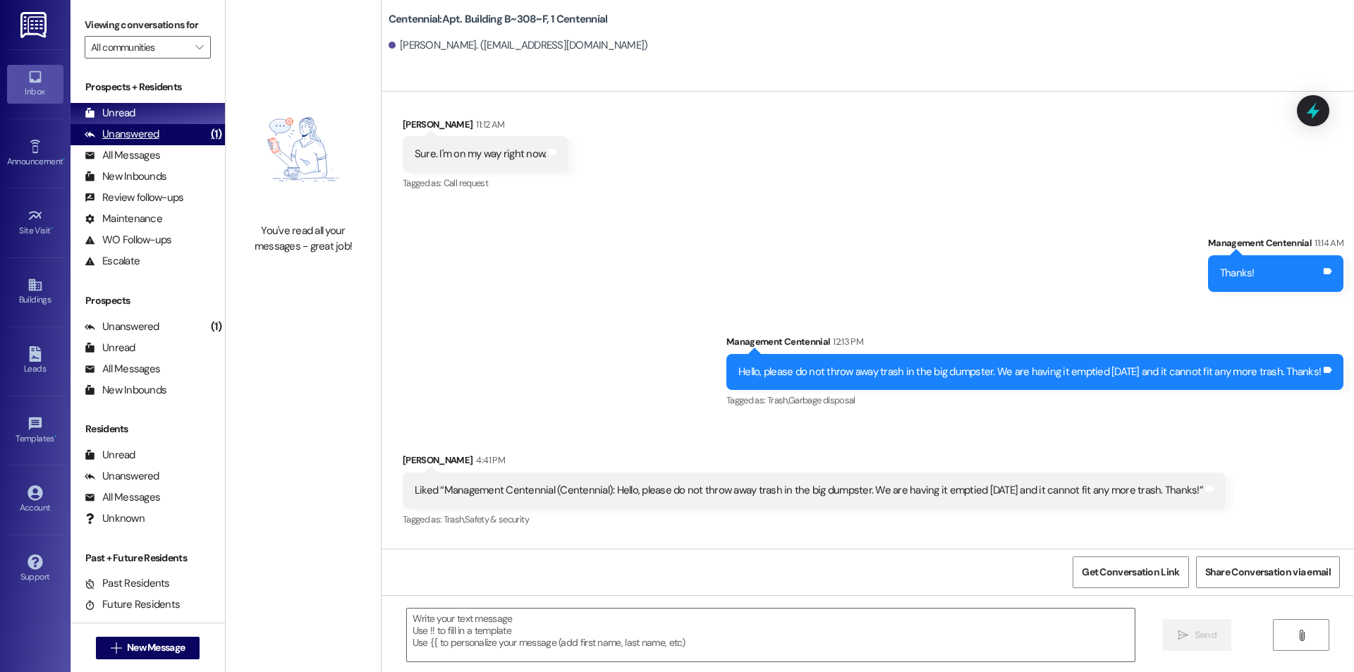
click at [128, 134] on div "Unanswered" at bounding box center [122, 134] width 75 height 15
click at [138, 111] on div "Unread (0)" at bounding box center [148, 113] width 154 height 21
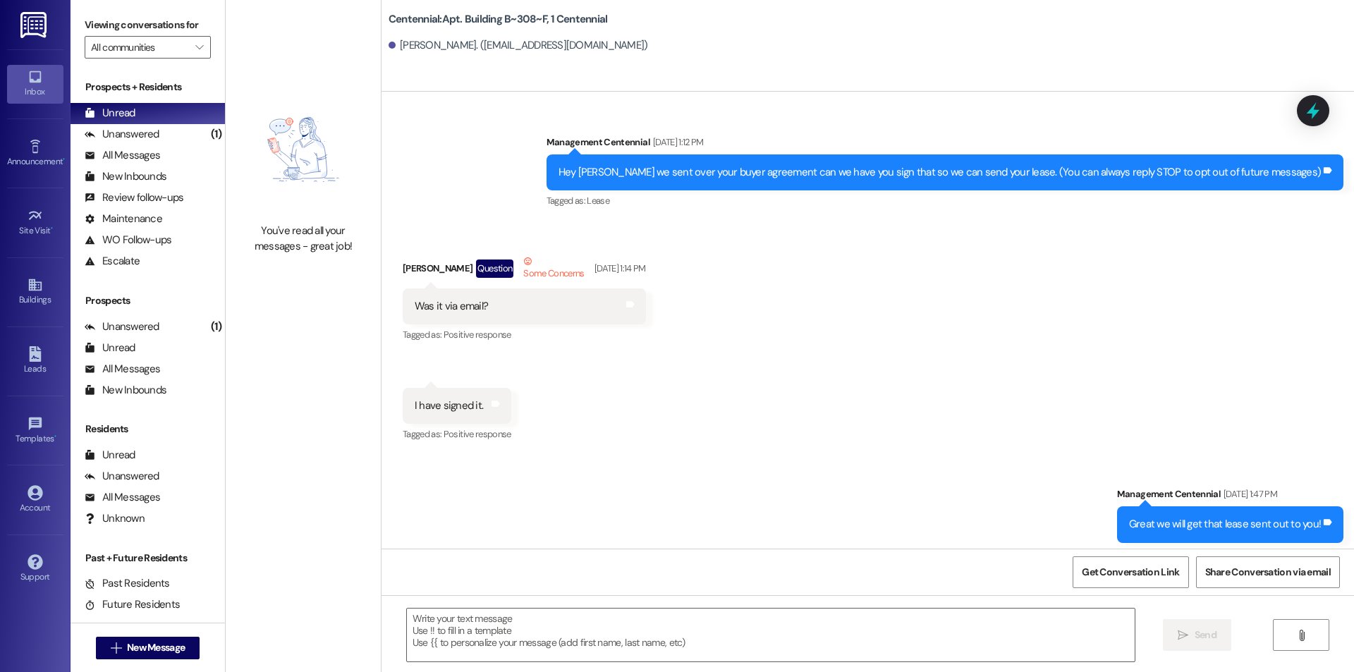
scroll to position [28625, 0]
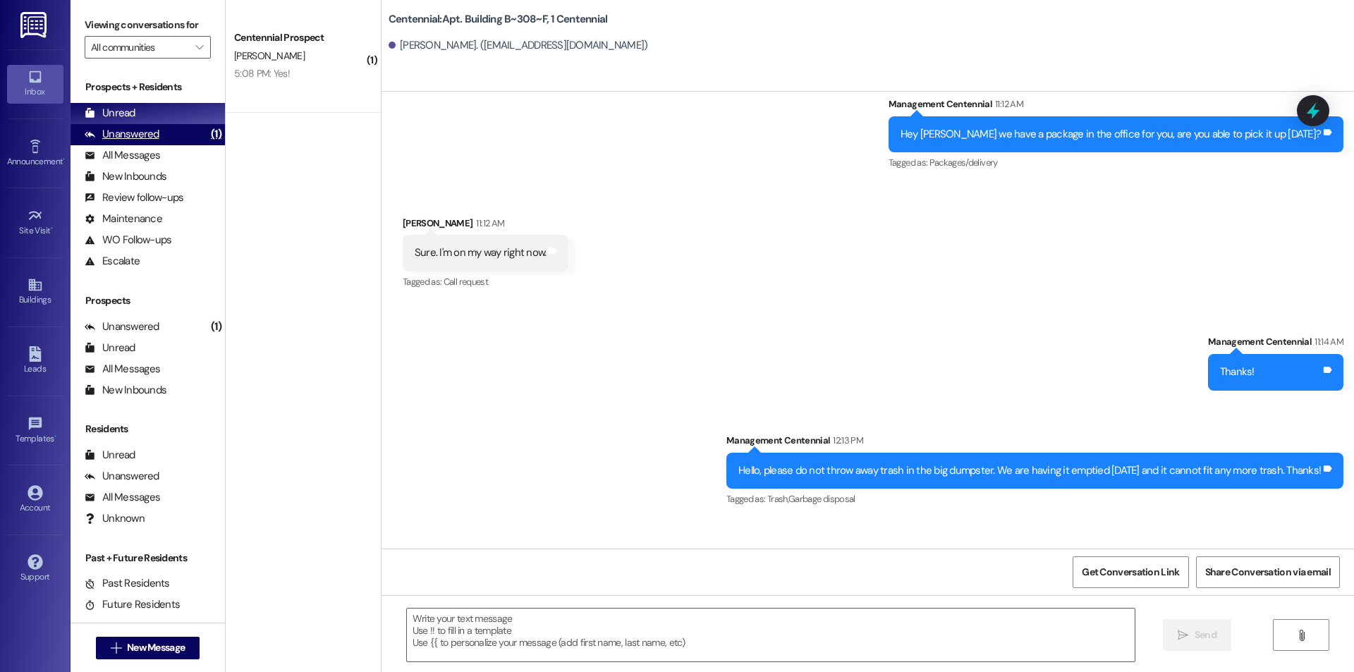
click at [105, 131] on div "Unanswered" at bounding box center [122, 134] width 75 height 15
click at [116, 114] on div "Unread" at bounding box center [110, 113] width 51 height 15
click at [319, 68] on div "5:08 PM: Yes! 5:08 PM: Yes!" at bounding box center [299, 74] width 133 height 18
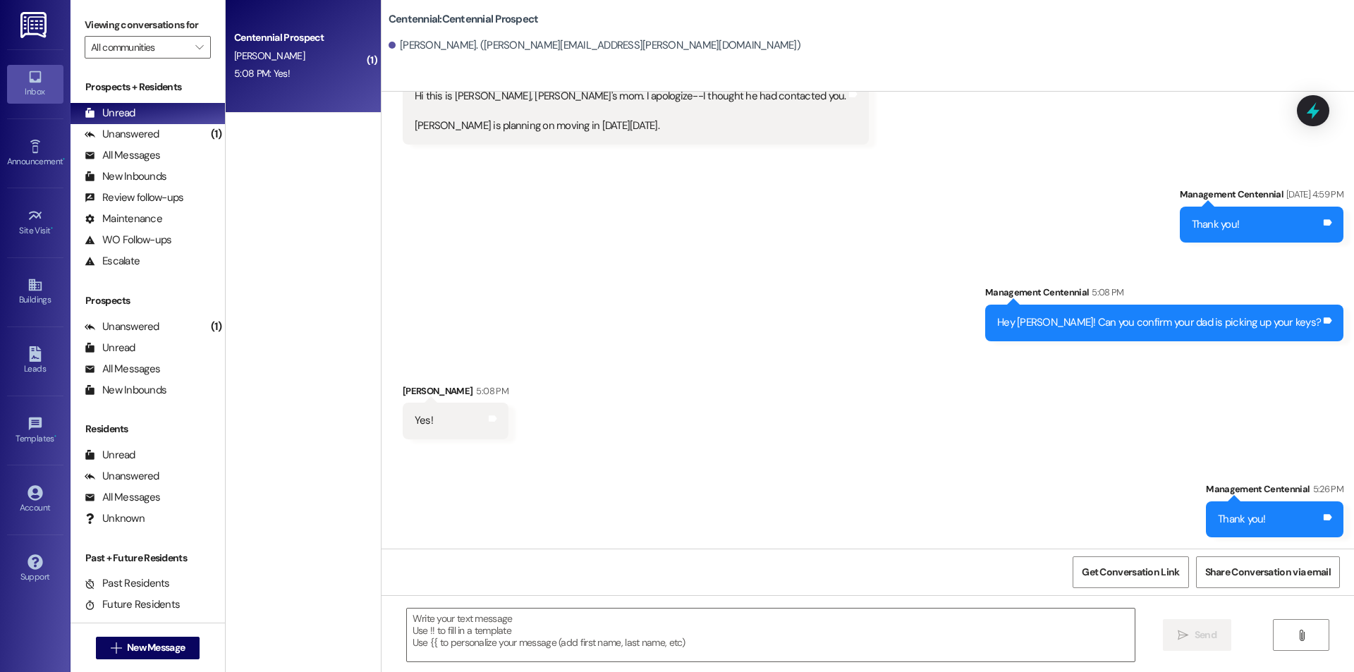
scroll to position [273, 0]
click at [172, 131] on div "Unanswered (1)" at bounding box center [148, 134] width 154 height 21
click at [169, 109] on div "Unread (0)" at bounding box center [148, 113] width 154 height 21
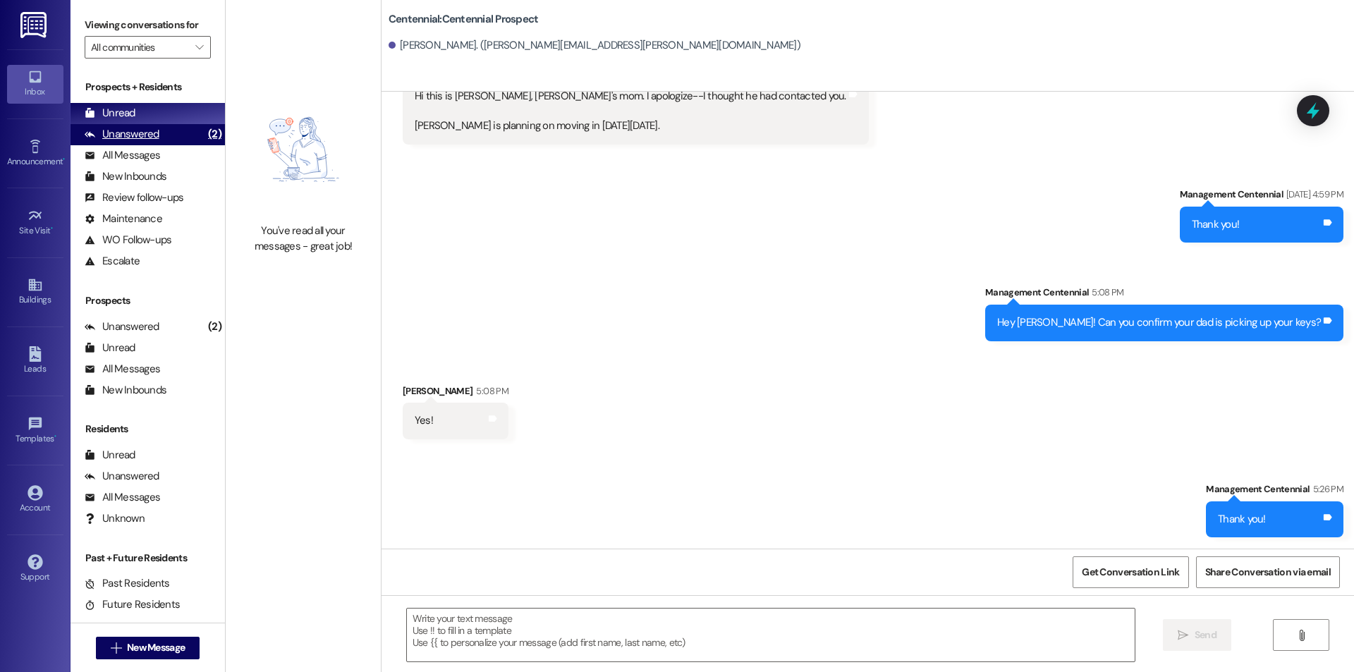
click at [118, 137] on div "Unanswered" at bounding box center [122, 134] width 75 height 15
click at [119, 121] on div "Unread (0)" at bounding box center [148, 113] width 154 height 21
click at [156, 126] on div "Unanswered (2)" at bounding box center [148, 134] width 154 height 21
click at [156, 115] on div "Unread (0)" at bounding box center [148, 113] width 154 height 21
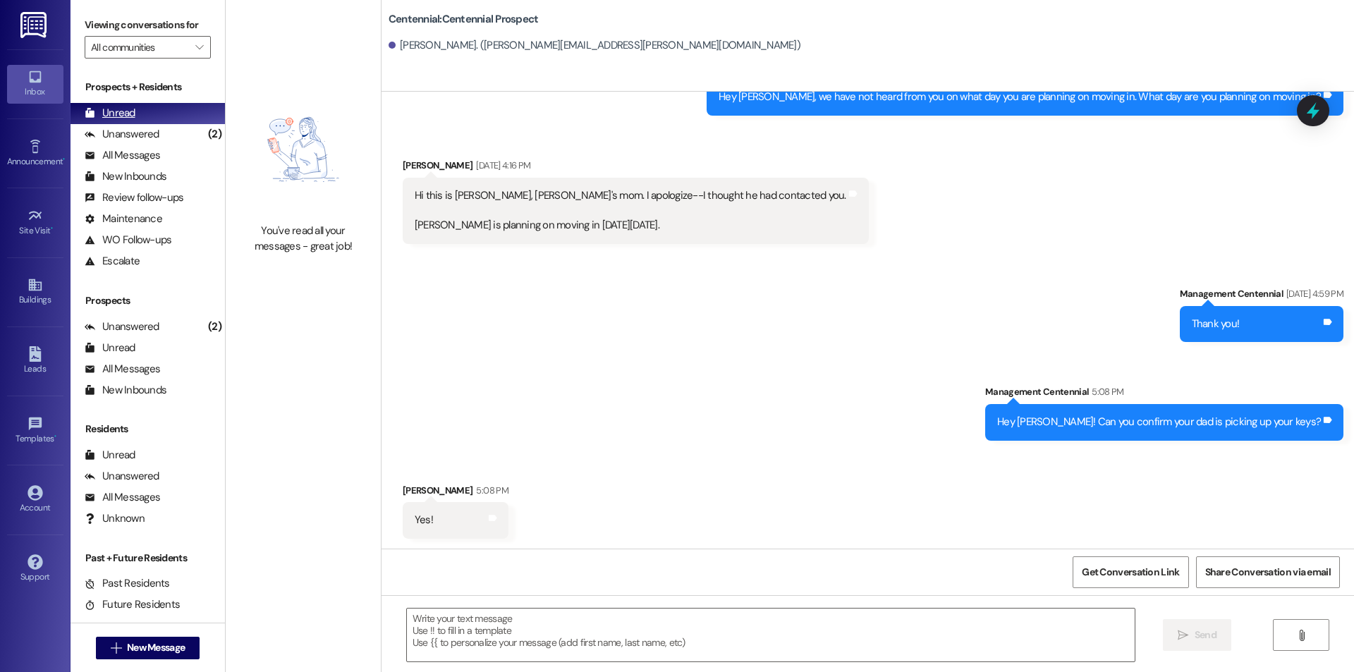
scroll to position [174, 0]
